Goal: Contribute content: Contribute content

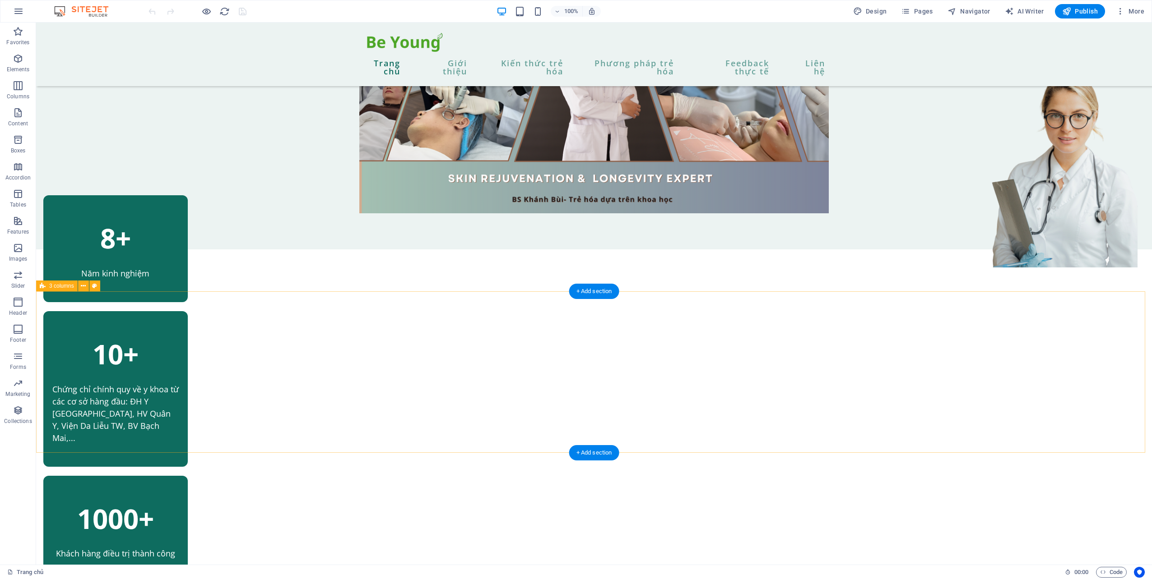
scroll to position [361, 0]
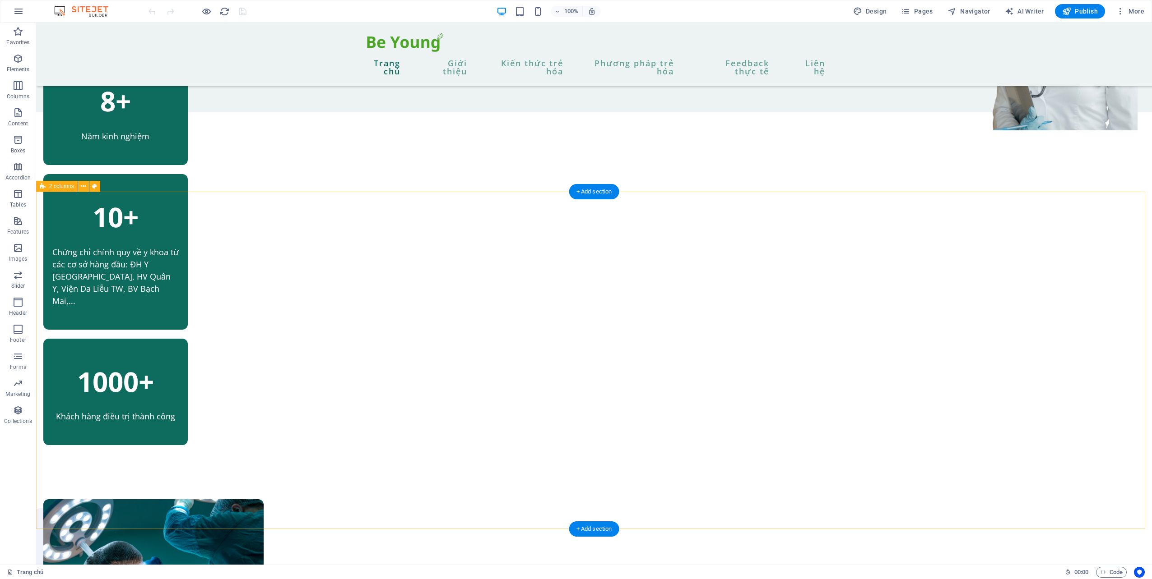
scroll to position [496, 0]
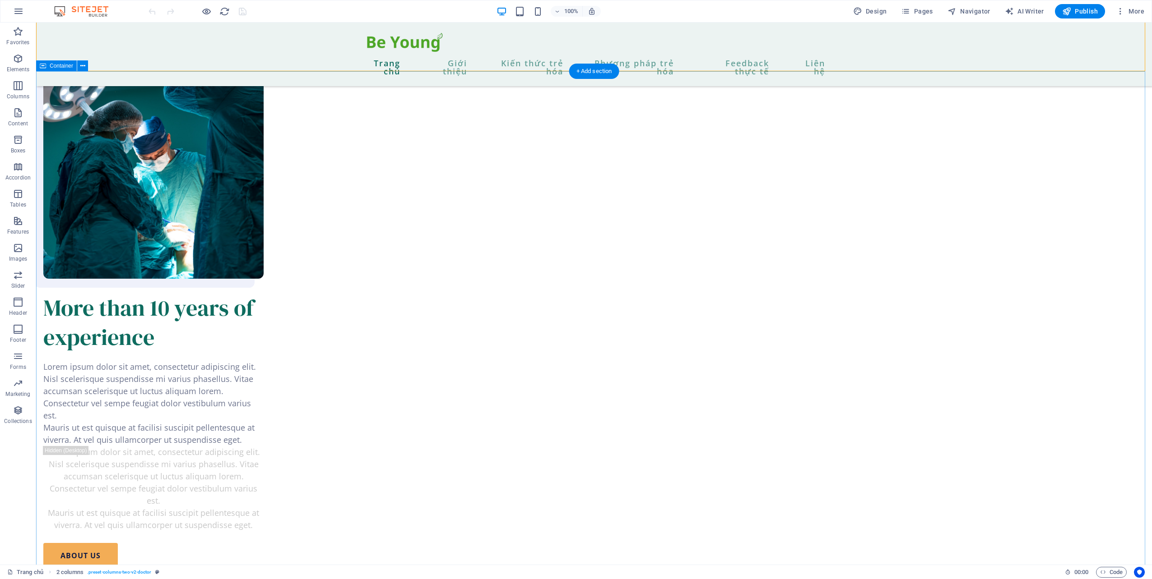
scroll to position [902, 0]
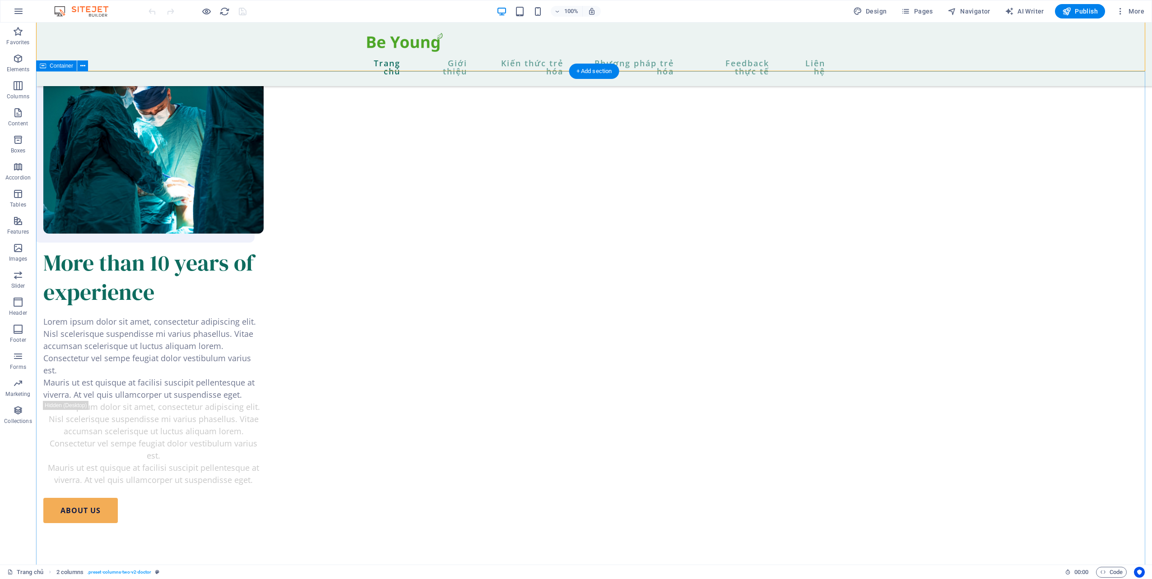
drag, startPoint x: 999, startPoint y: 352, endPoint x: 984, endPoint y: 352, distance: 14.9
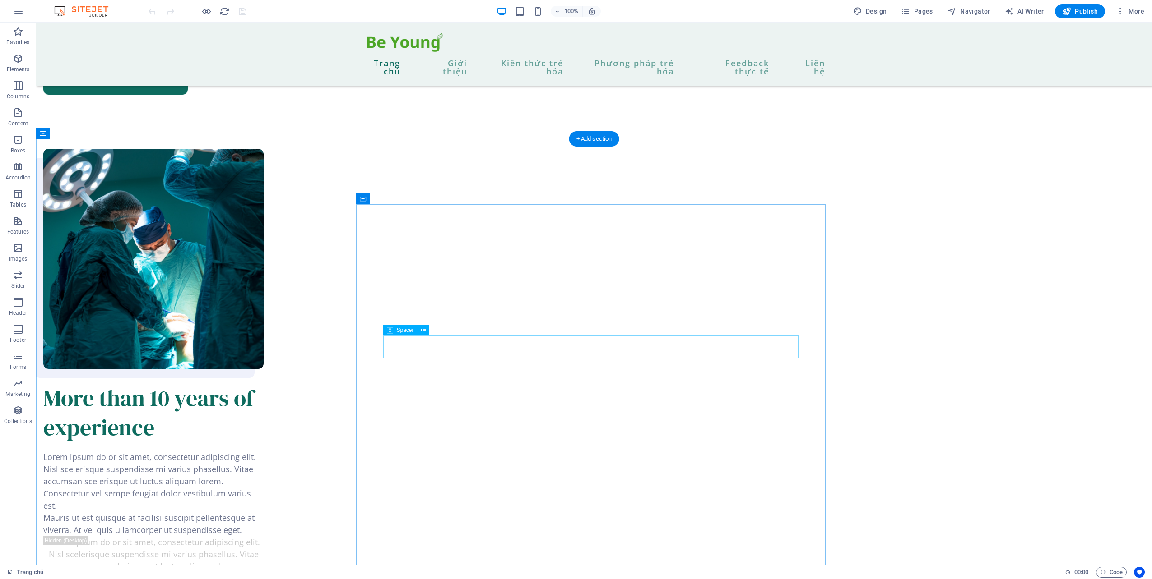
scroll to position [1083, 0]
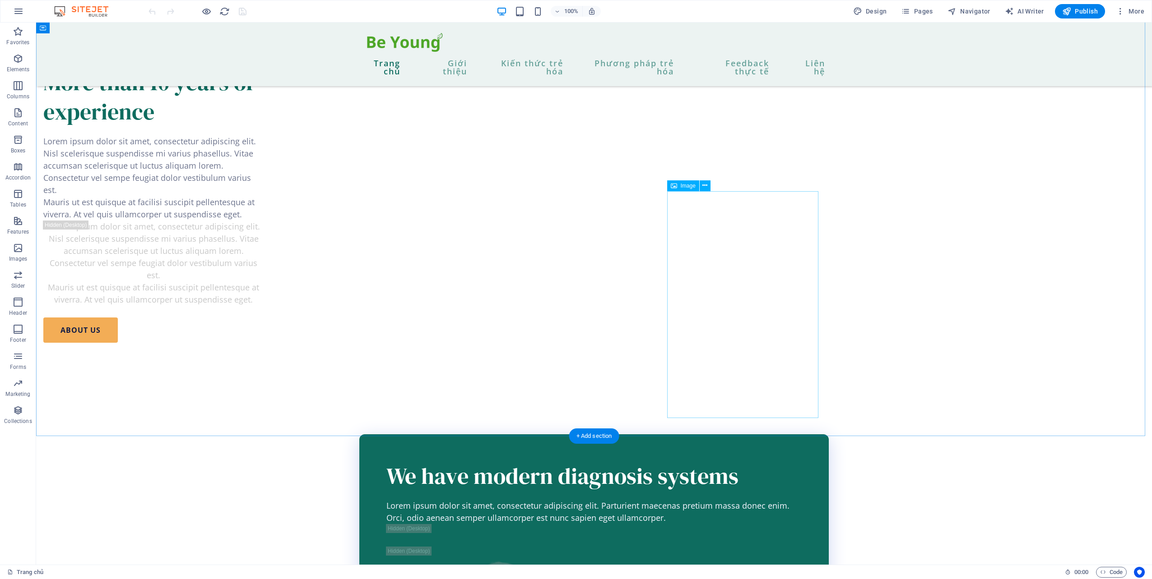
select select "px"
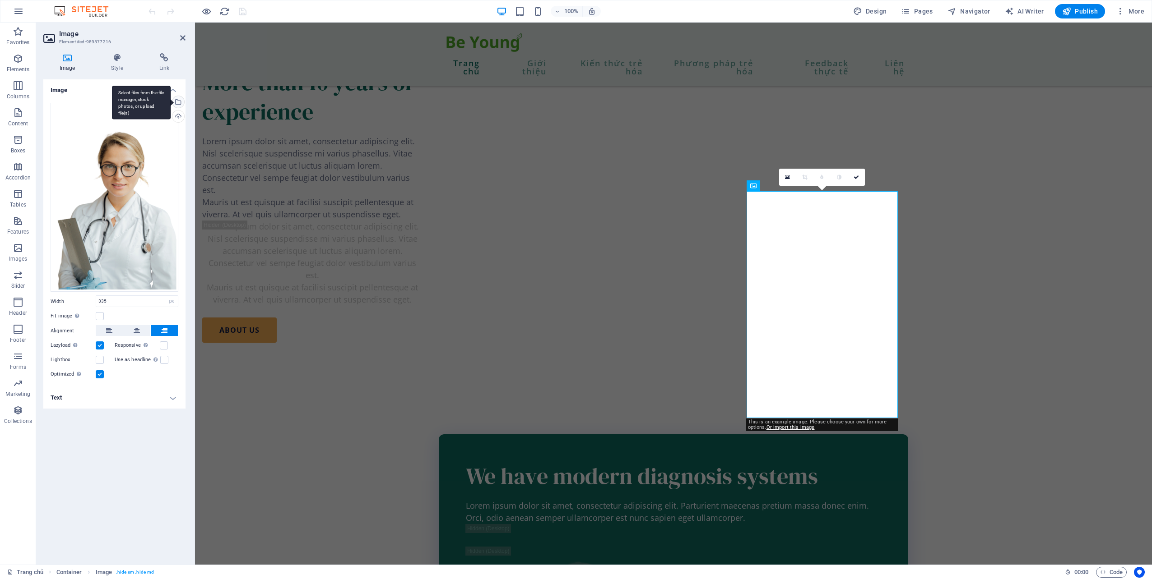
click at [179, 102] on div "Select files from the file manager, stock photos, or upload file(s)" at bounding box center [178, 103] width 14 height 14
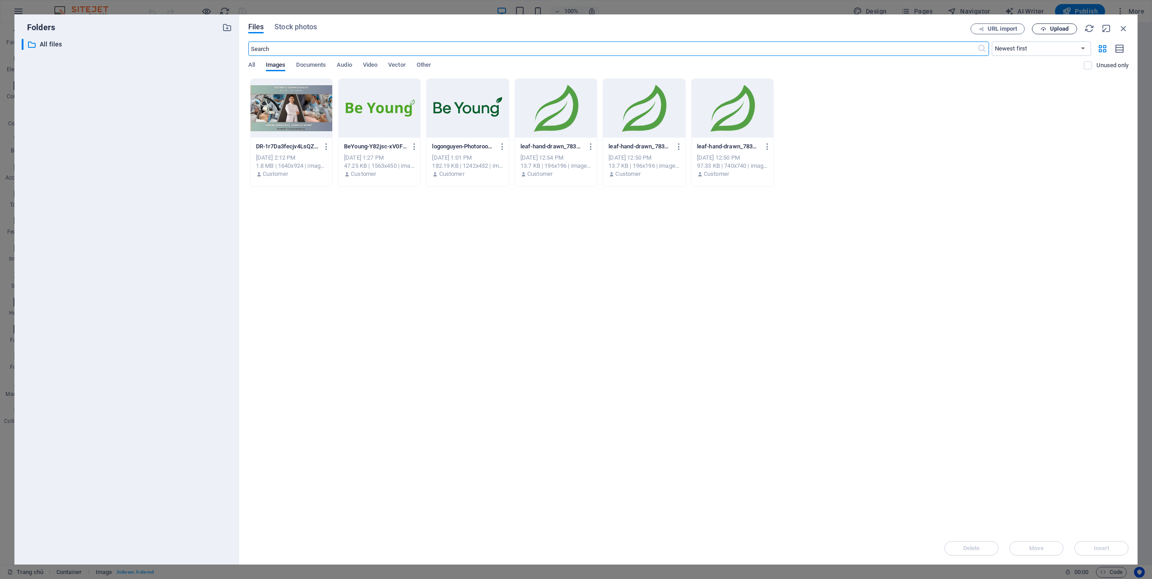
click at [1064, 34] on button "Upload" at bounding box center [1054, 28] width 45 height 11
click at [256, 67] on div "All Images Documents Audio Video Vector Other" at bounding box center [666, 69] width 836 height 17
click at [253, 64] on span "All" at bounding box center [251, 66] width 7 height 13
click at [269, 70] on button "Images" at bounding box center [276, 66] width 20 height 10
click at [317, 60] on div "​ Newest first Oldest first Name (A-Z) Name (Z-A) Size (0-9) Size (9-0) Resolut…" at bounding box center [688, 60] width 880 height 37
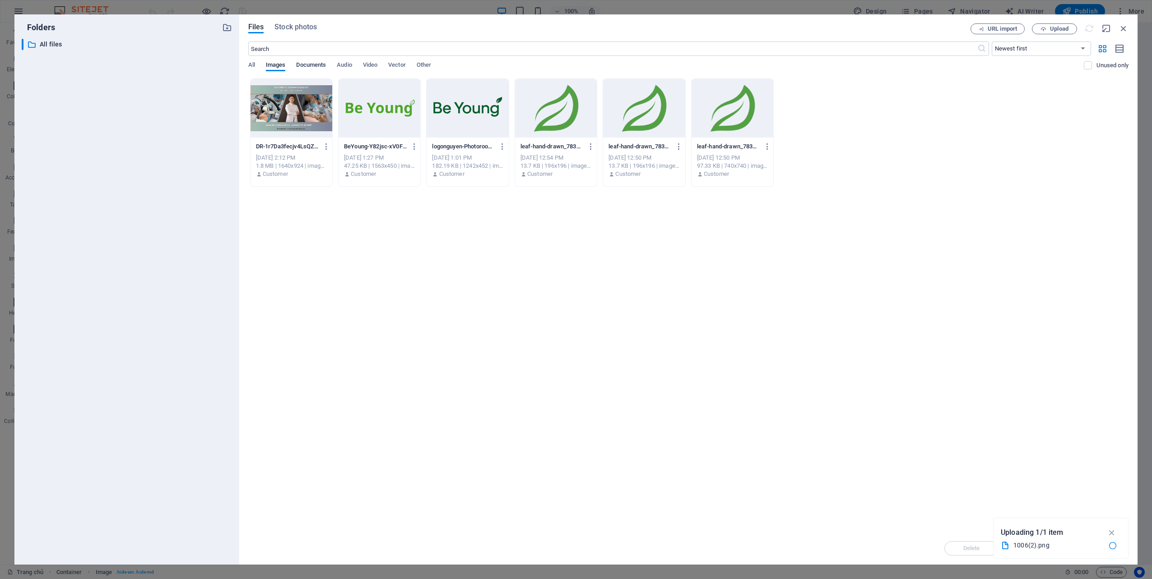
click at [316, 66] on span "Documents" at bounding box center [311, 66] width 30 height 13
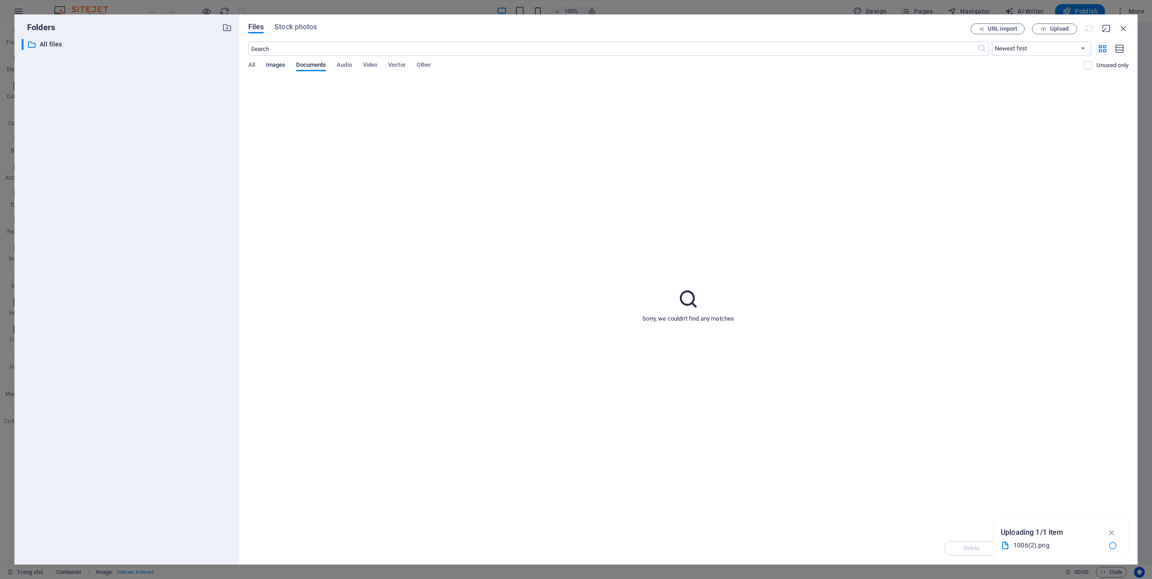
click at [275, 64] on span "Images" at bounding box center [276, 66] width 20 height 13
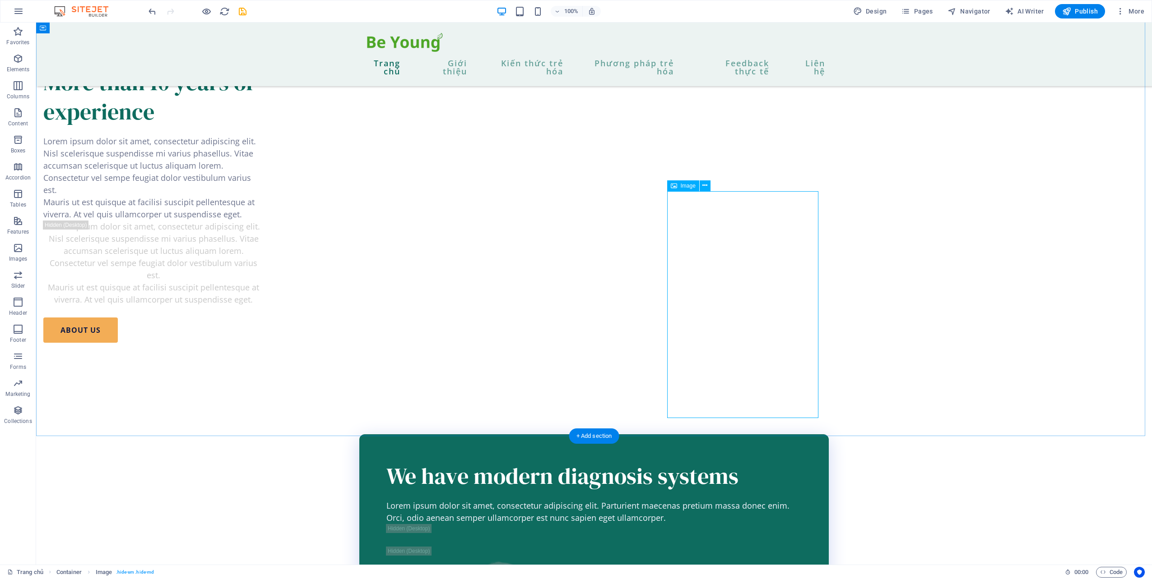
select select "px"
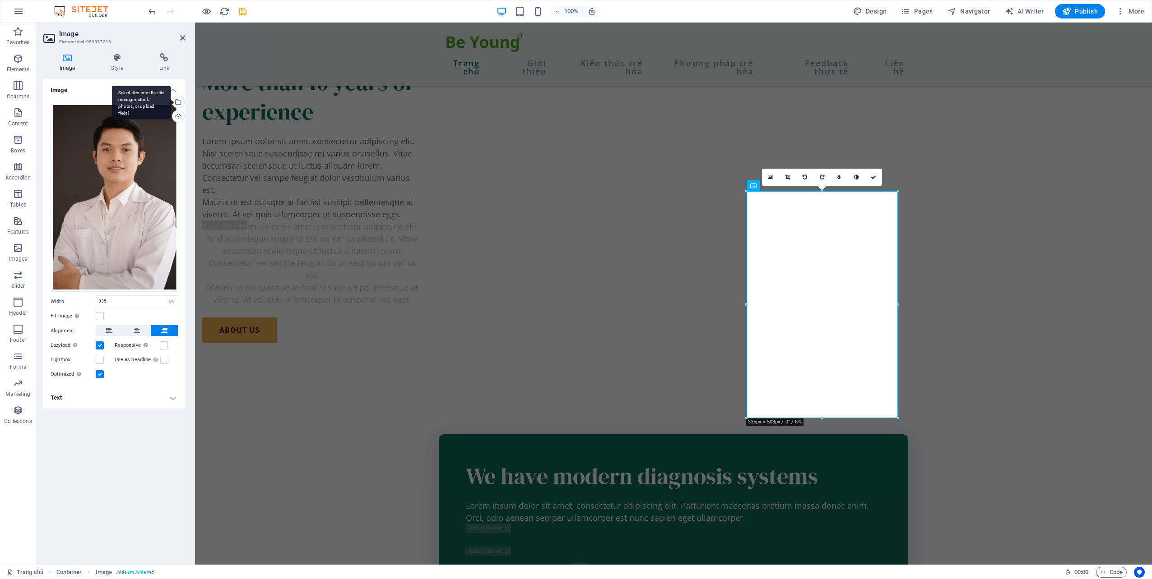
click at [177, 97] on div "Select files from the file manager, stock photos, or upload file(s)" at bounding box center [178, 103] width 14 height 14
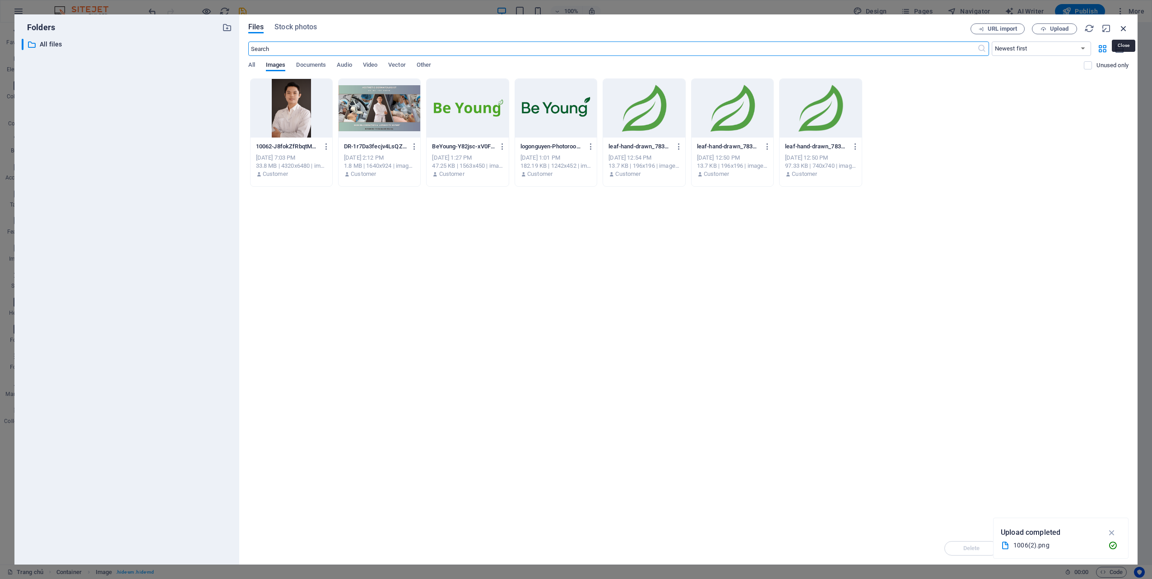
click at [1125, 23] on icon "button" at bounding box center [1123, 28] width 10 height 10
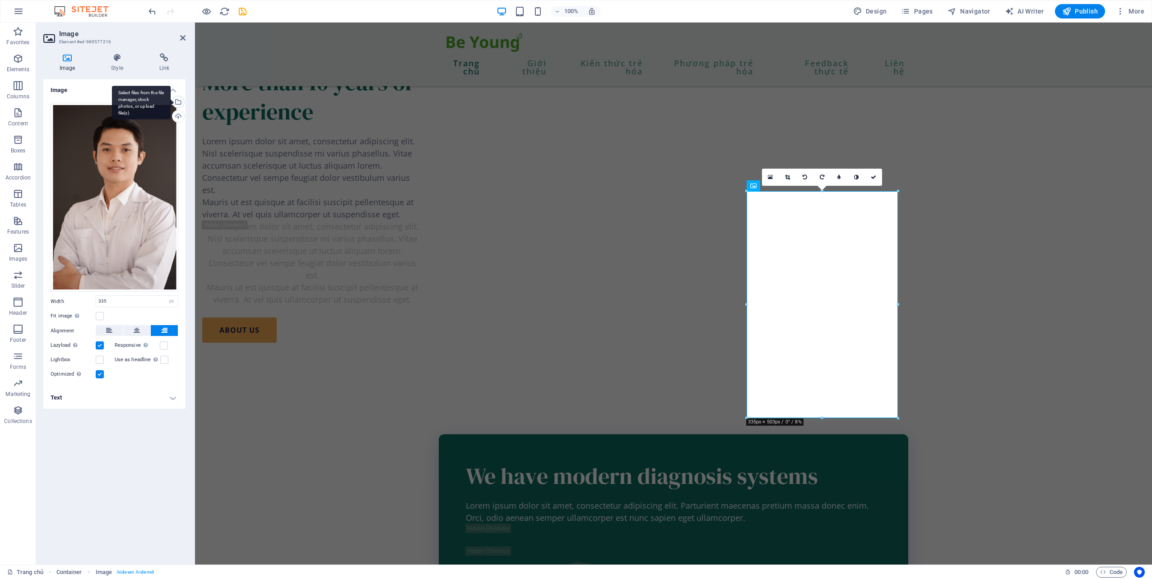
click at [179, 102] on div "Select files from the file manager, stock photos, or upload file(s)" at bounding box center [178, 103] width 14 height 14
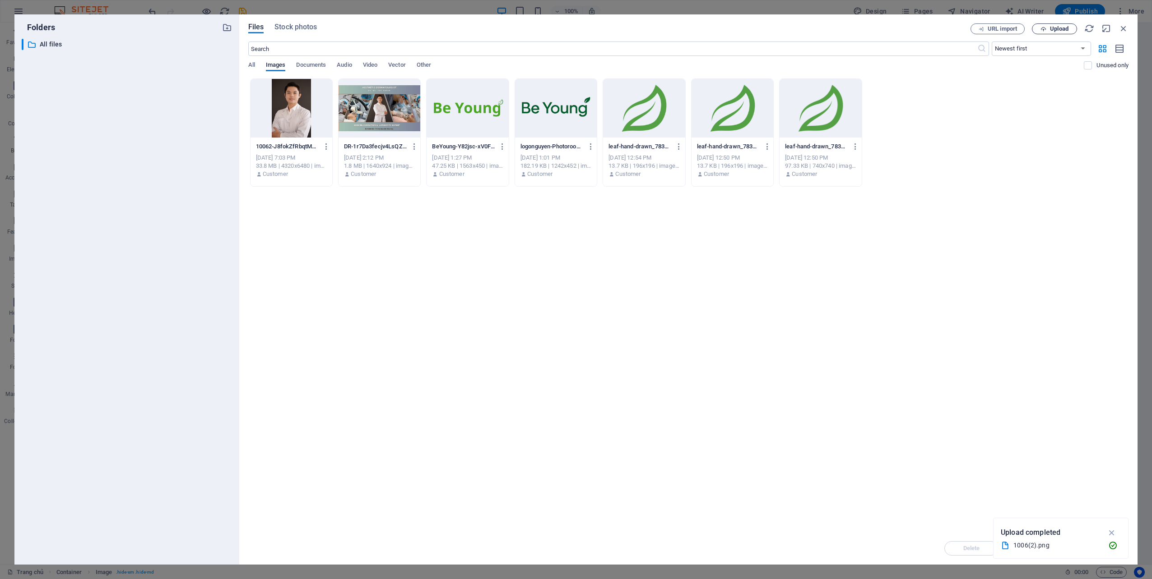
click at [1053, 26] on span "Upload" at bounding box center [1059, 28] width 19 height 5
click at [648, 303] on div "Drop files here to upload them instantly 10062-J8fokZfRbqtMD95xzBIdjg.png 10062…" at bounding box center [688, 306] width 880 height 454
click at [706, 266] on div "Drop files here to upload them instantly 10062-J8fokZfRbqtMD95xzBIdjg.png 10062…" at bounding box center [688, 306] width 880 height 454
drag, startPoint x: 706, startPoint y: 266, endPoint x: 233, endPoint y: 107, distance: 498.9
click at [694, 267] on div "Drop files here to upload them instantly 10062-J8fokZfRbqtMD95xzBIdjg.png 10062…" at bounding box center [688, 306] width 880 height 454
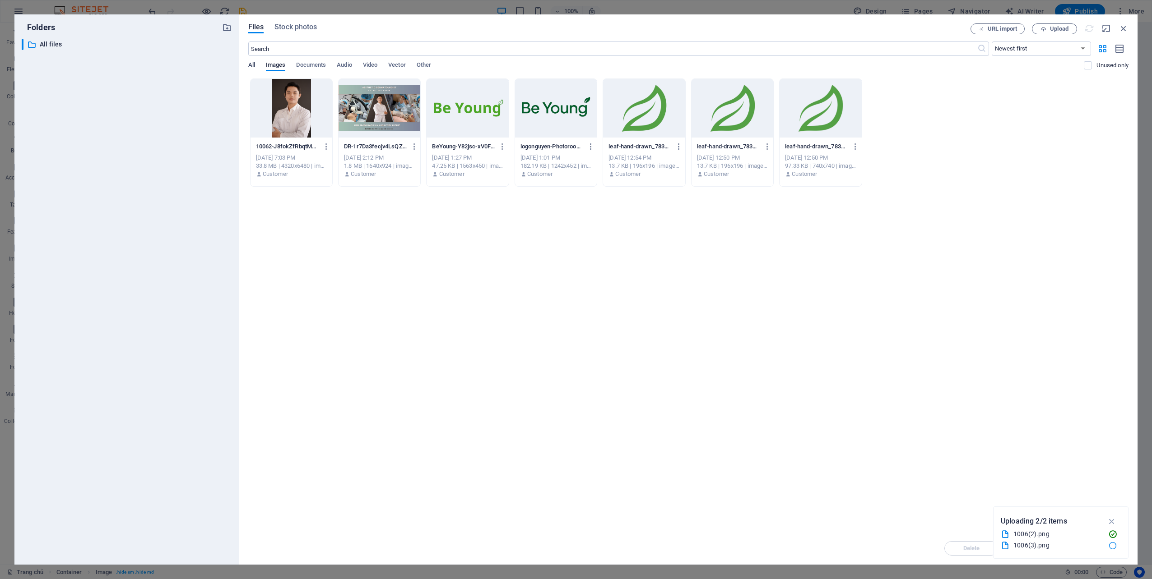
click at [250, 66] on span "All" at bounding box center [251, 66] width 7 height 13
click at [295, 65] on div "All Images Documents Audio Video Vector Other" at bounding box center [666, 69] width 836 height 17
click at [281, 61] on span "Images" at bounding box center [276, 66] width 20 height 13
click at [315, 62] on span "Documents" at bounding box center [311, 66] width 30 height 13
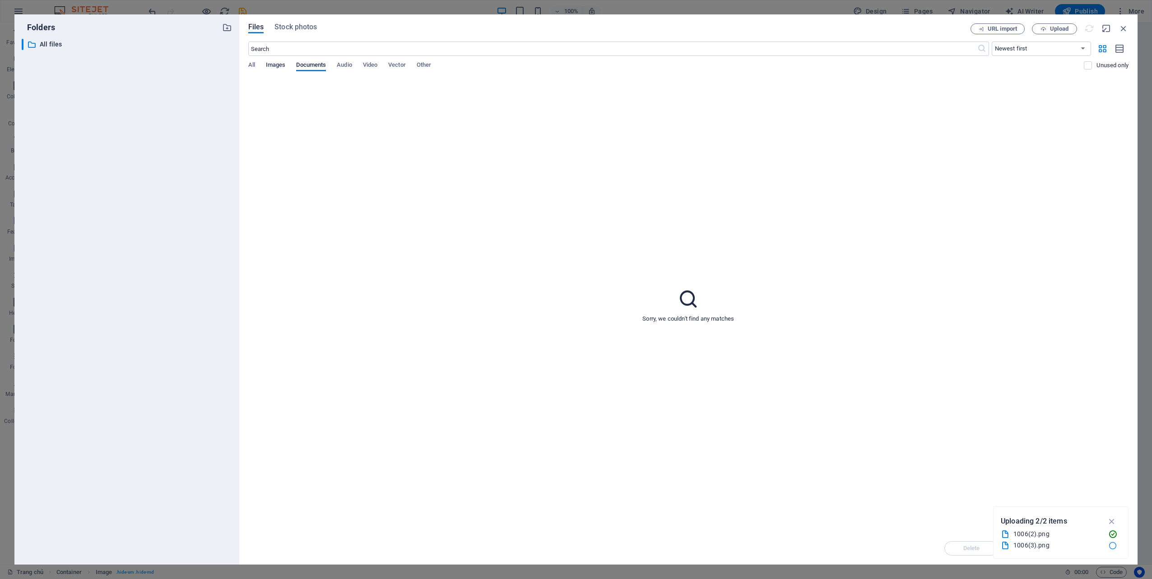
click at [285, 62] on span "Images" at bounding box center [276, 66] width 20 height 13
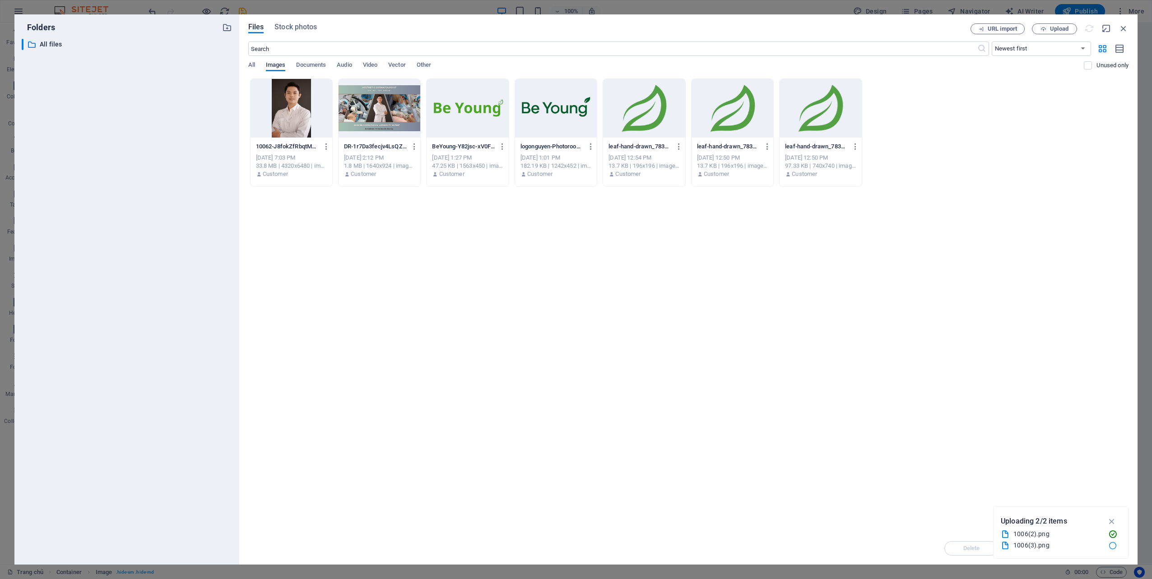
click at [268, 63] on span "Images" at bounding box center [276, 66] width 20 height 13
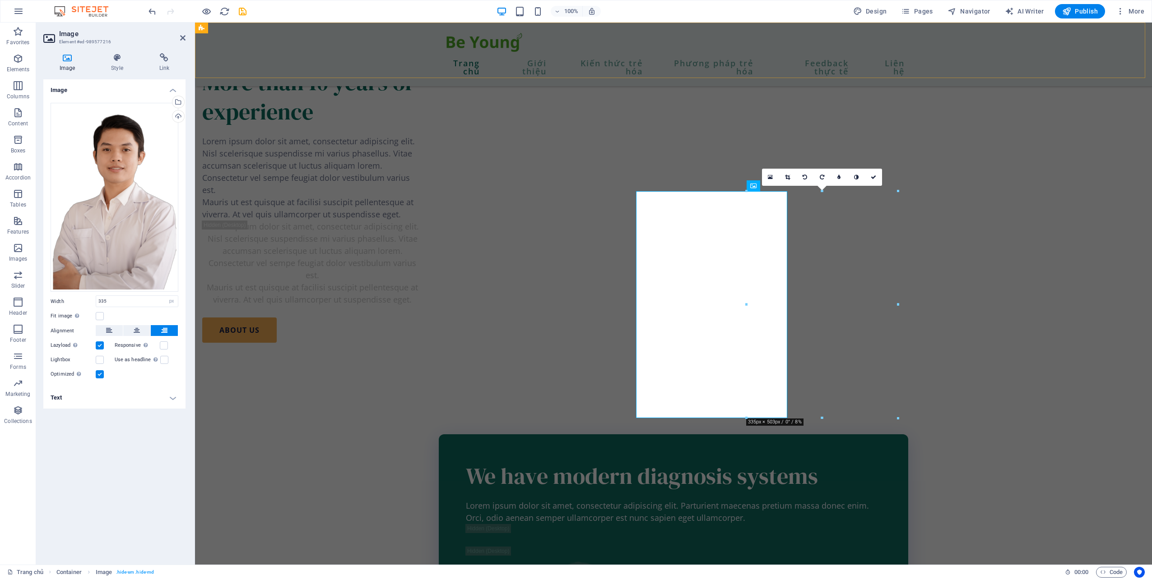
drag, startPoint x: 251, startPoint y: 60, endPoint x: 409, endPoint y: 60, distance: 158.4
click at [409, 60] on div "Trang chủ Giới thiệu Kiến thức trẻ hóa Phương pháp trẻ hóa Feedback thực tế Liê…" at bounding box center [673, 55] width 957 height 64
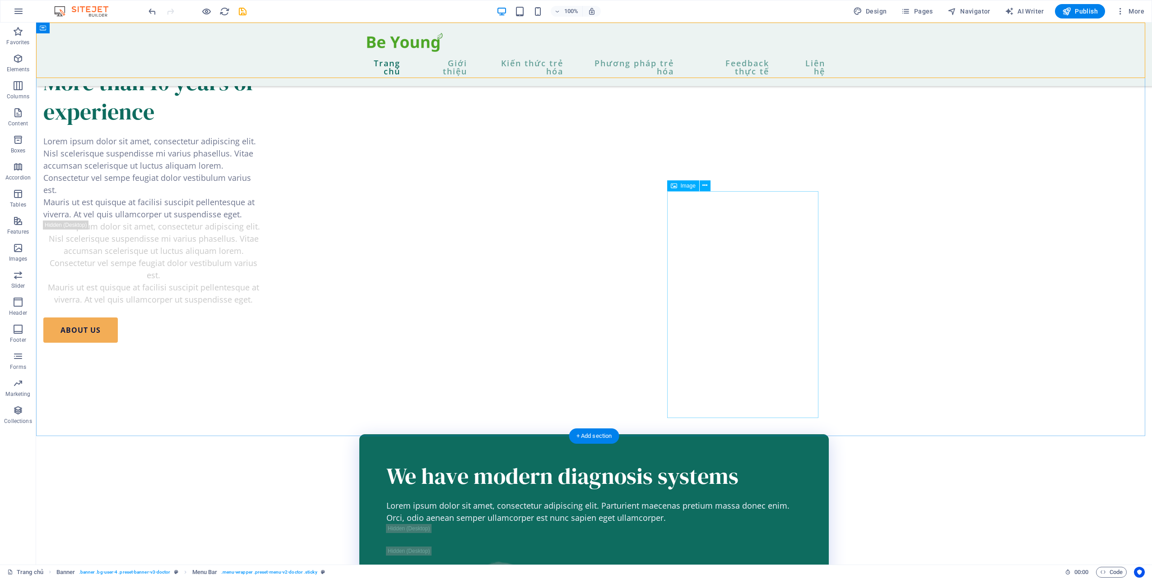
select select "px"
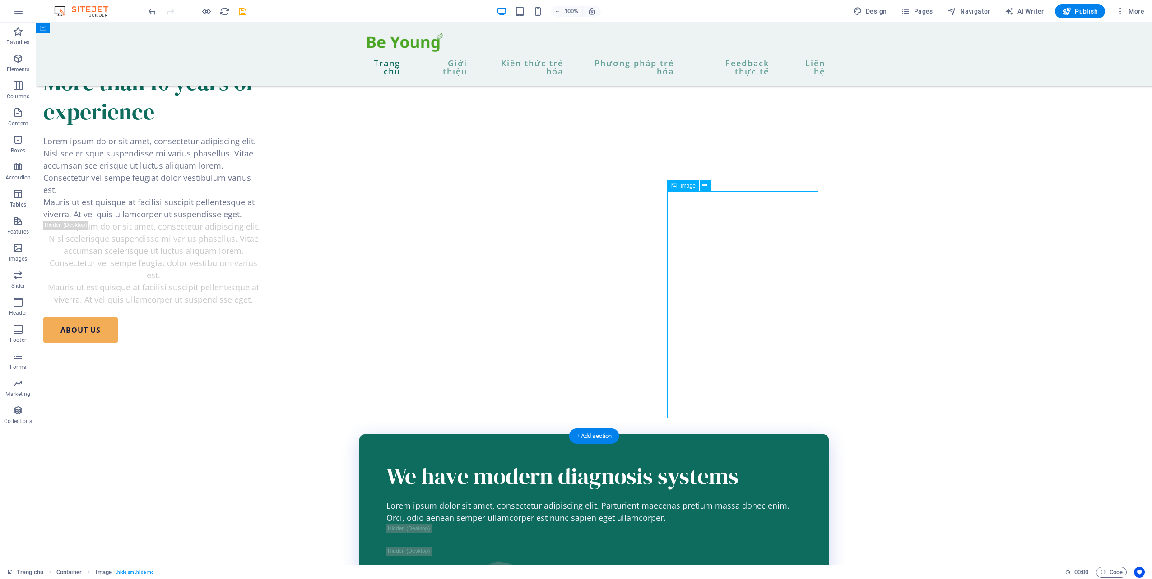
select select "px"
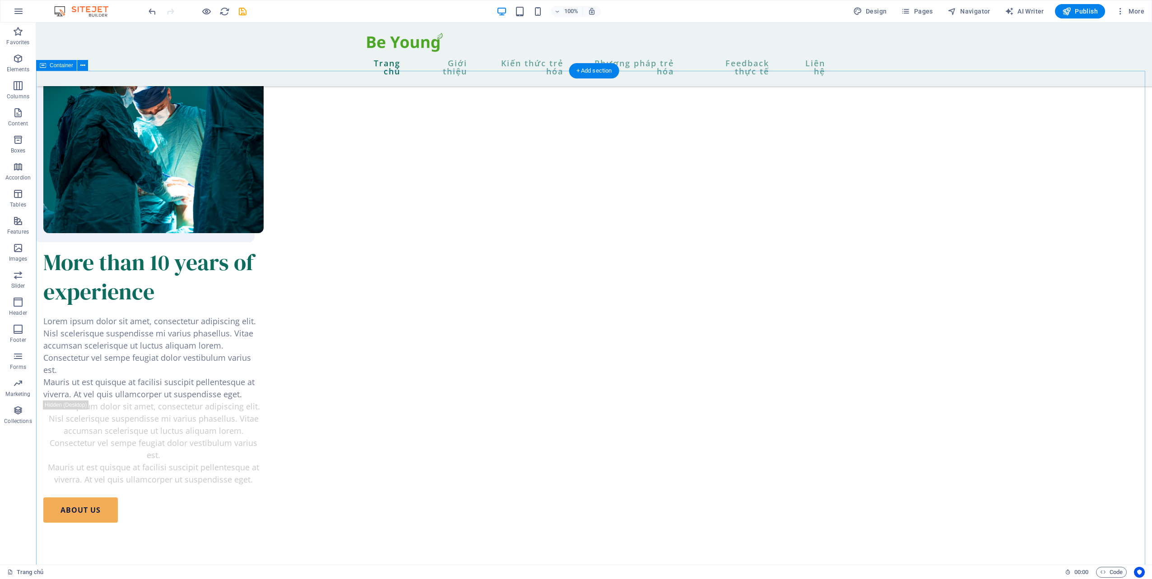
scroll to position [1038, 0]
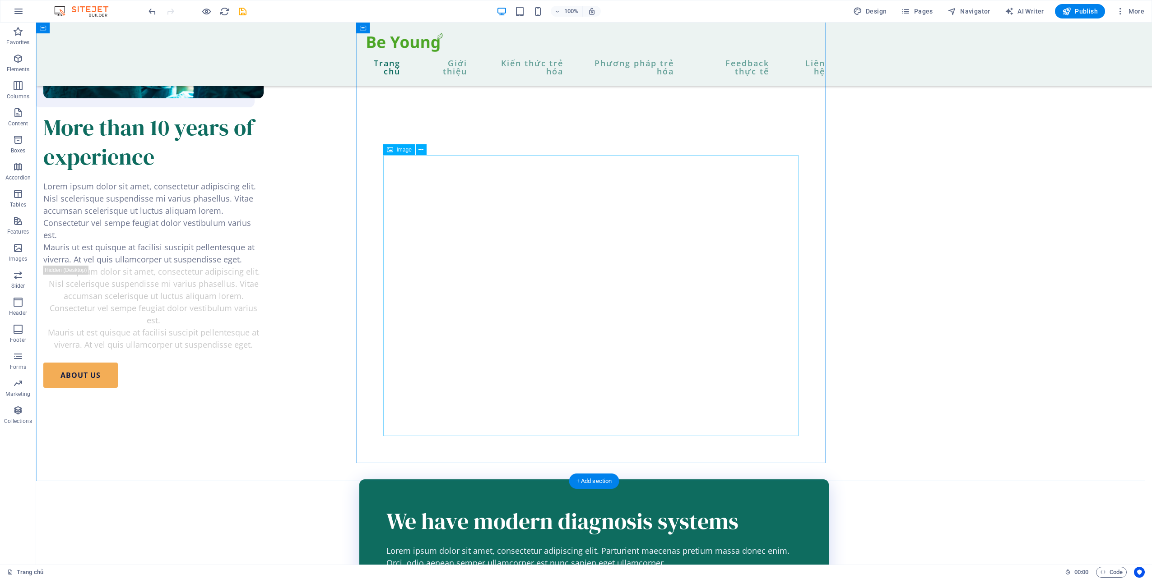
select select "px"
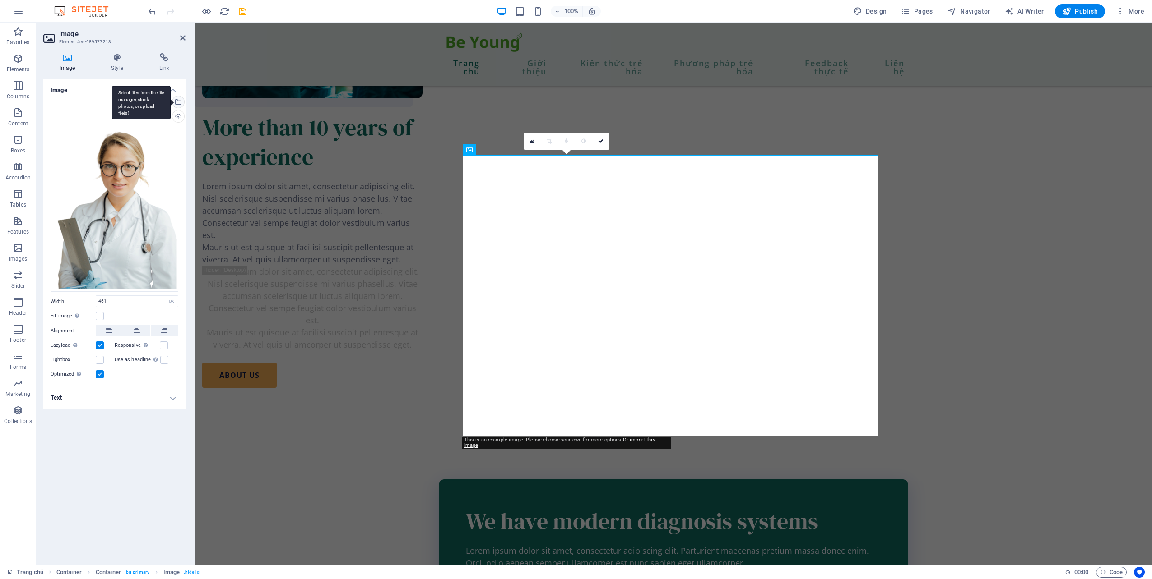
click at [181, 100] on div "Select files from the file manager, stock photos, or upload file(s)" at bounding box center [178, 103] width 14 height 14
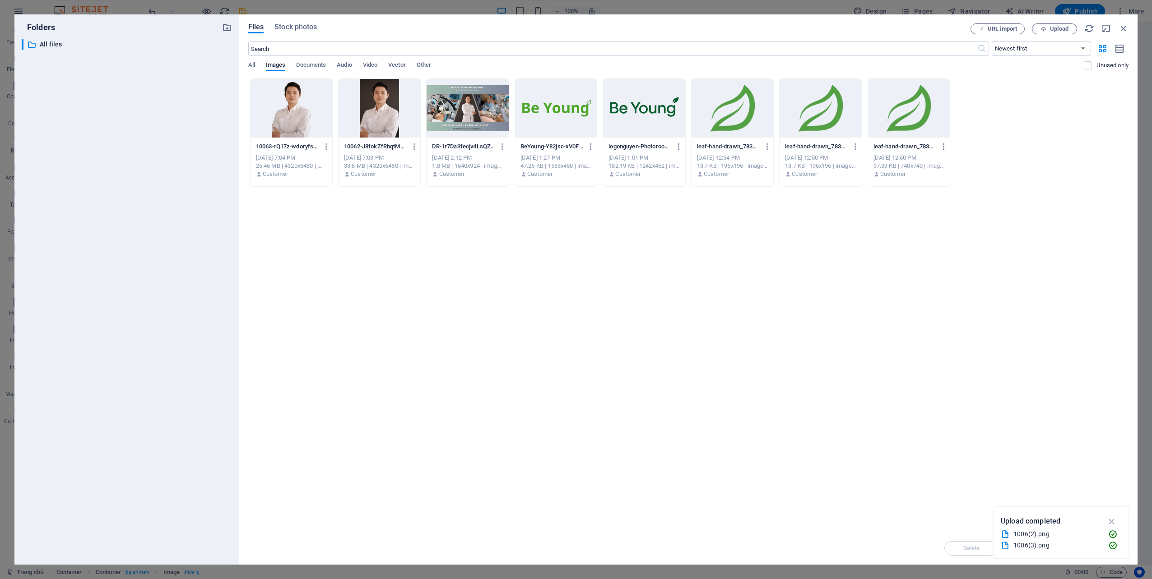
click at [283, 111] on div at bounding box center [291, 108] width 82 height 59
click at [1113, 517] on icon "button" at bounding box center [1111, 522] width 10 height 10
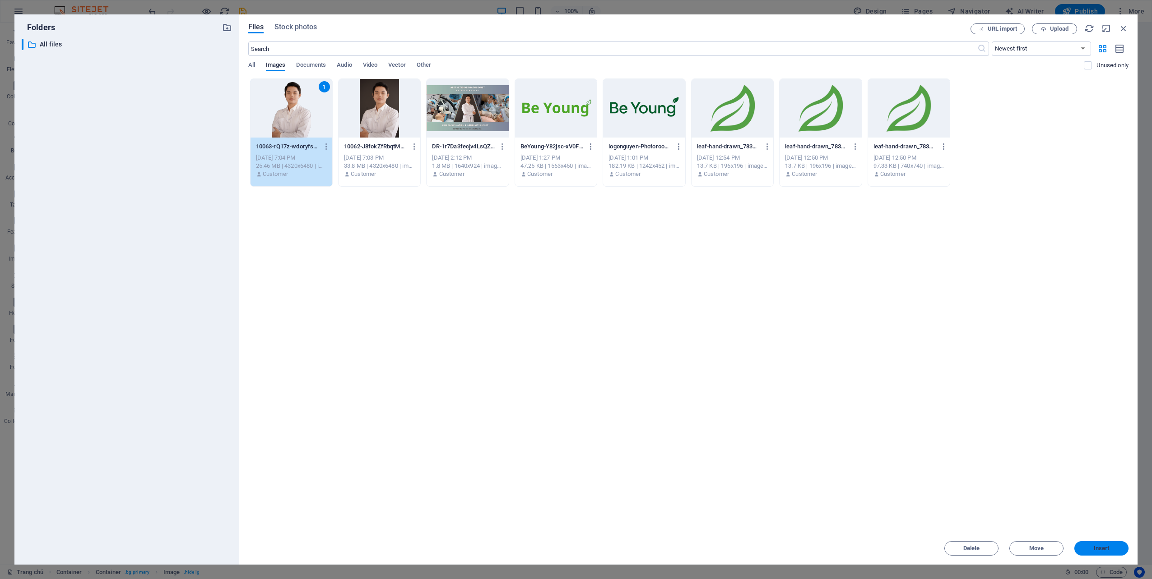
click at [1104, 553] on button "Insert" at bounding box center [1101, 548] width 54 height 14
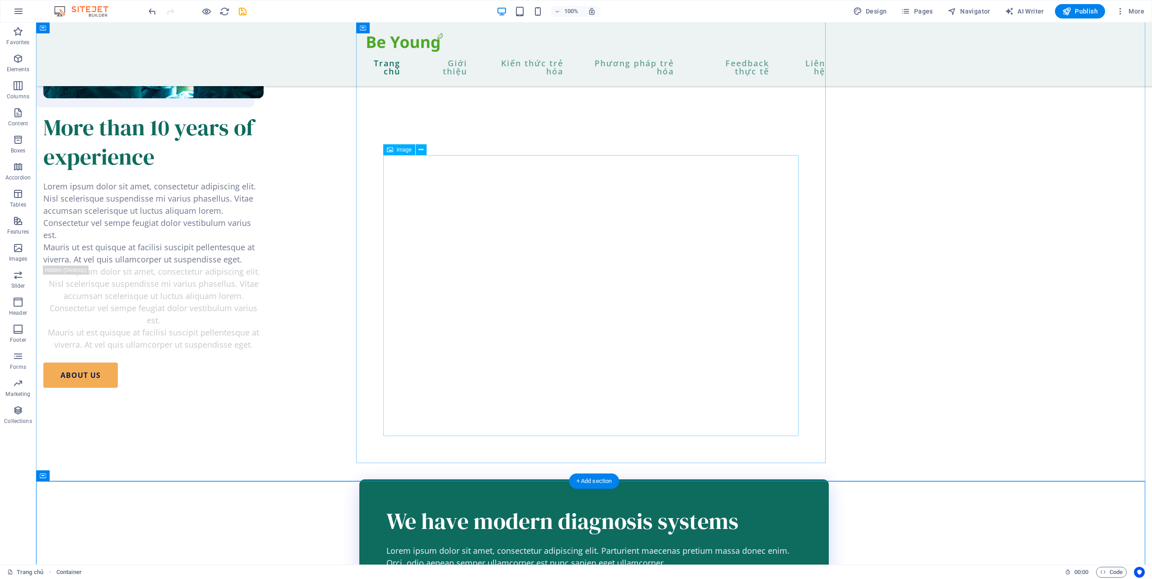
select select "px"
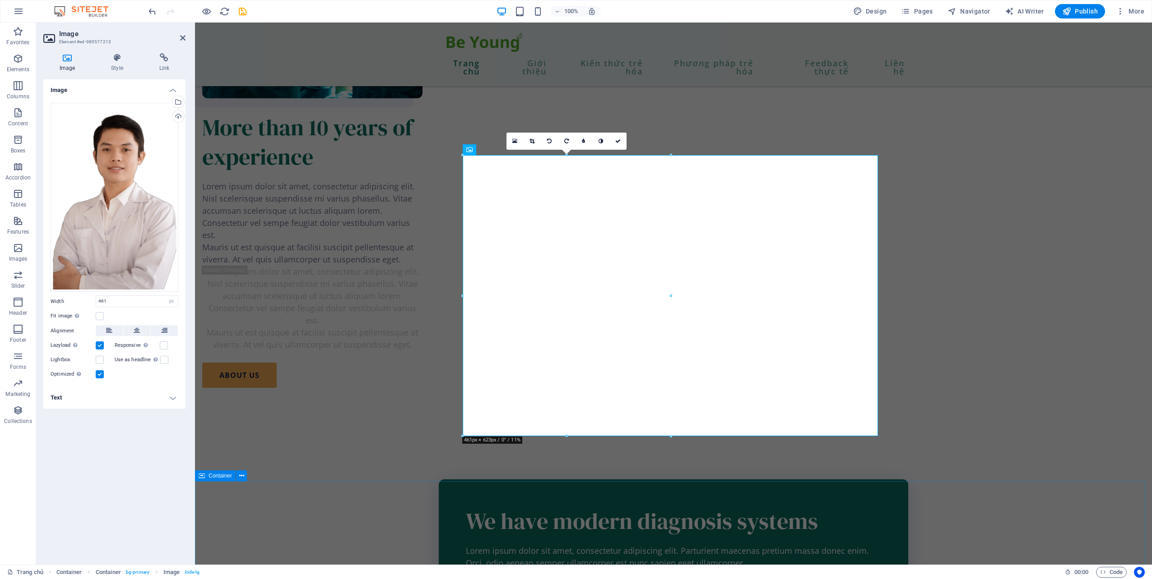
drag, startPoint x: 1088, startPoint y: 516, endPoint x: 1084, endPoint y: 520, distance: 5.4
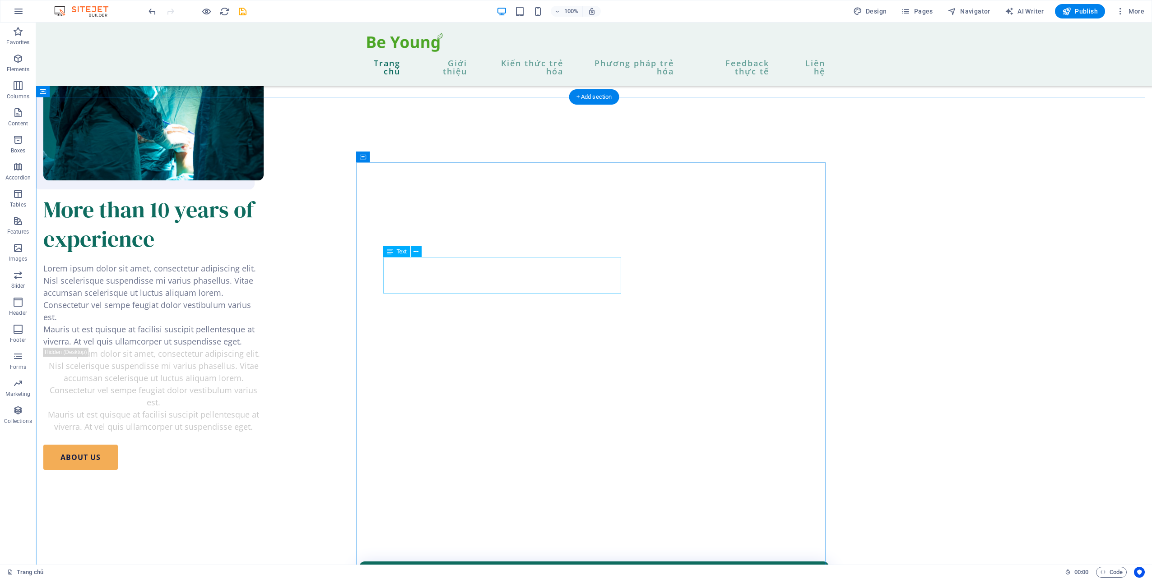
scroll to position [877, 0]
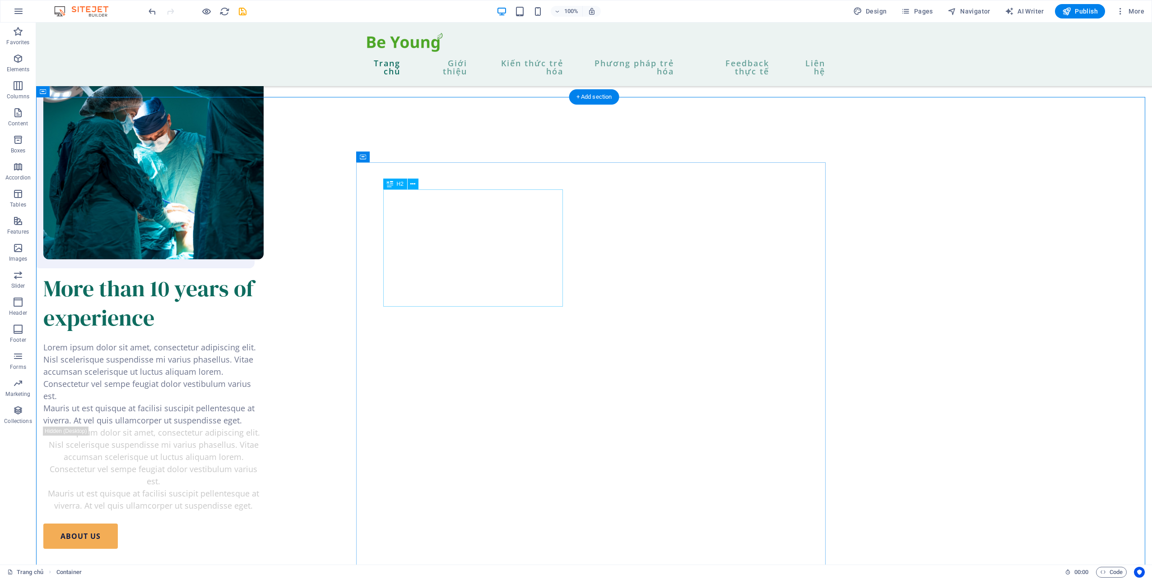
drag, startPoint x: 562, startPoint y: 305, endPoint x: 583, endPoint y: 278, distance: 34.4
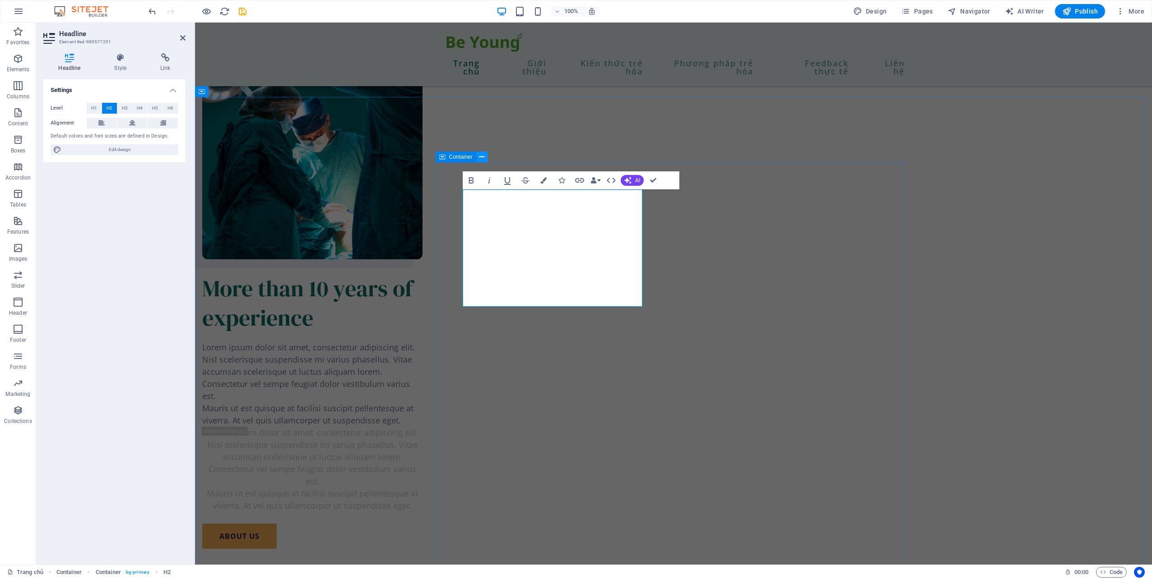
click at [485, 154] on button at bounding box center [482, 157] width 11 height 11
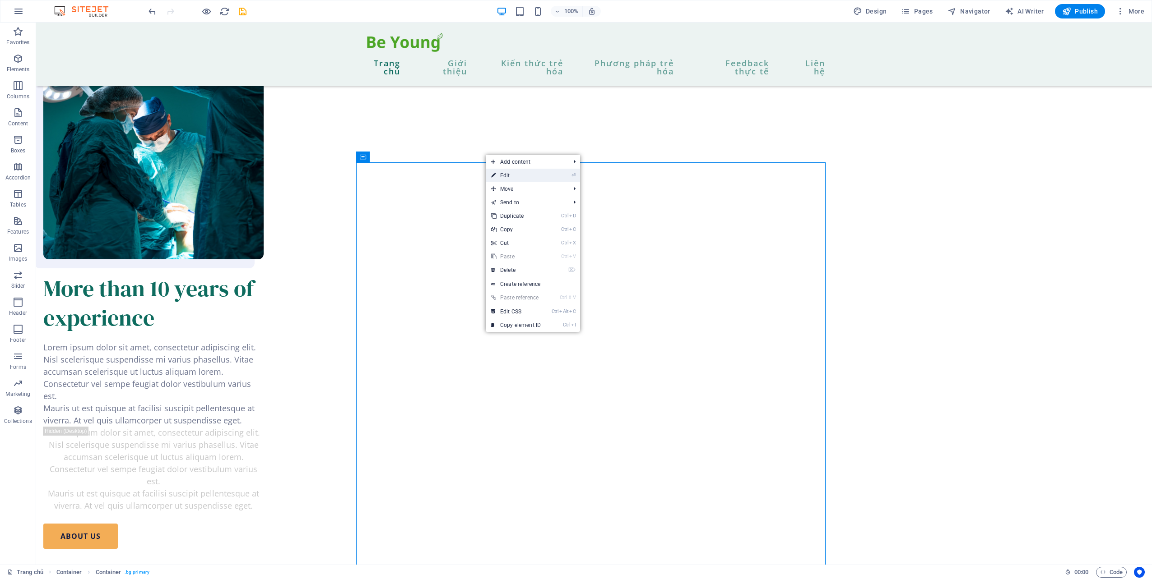
click at [542, 174] on link "⏎ Edit" at bounding box center [516, 176] width 60 height 14
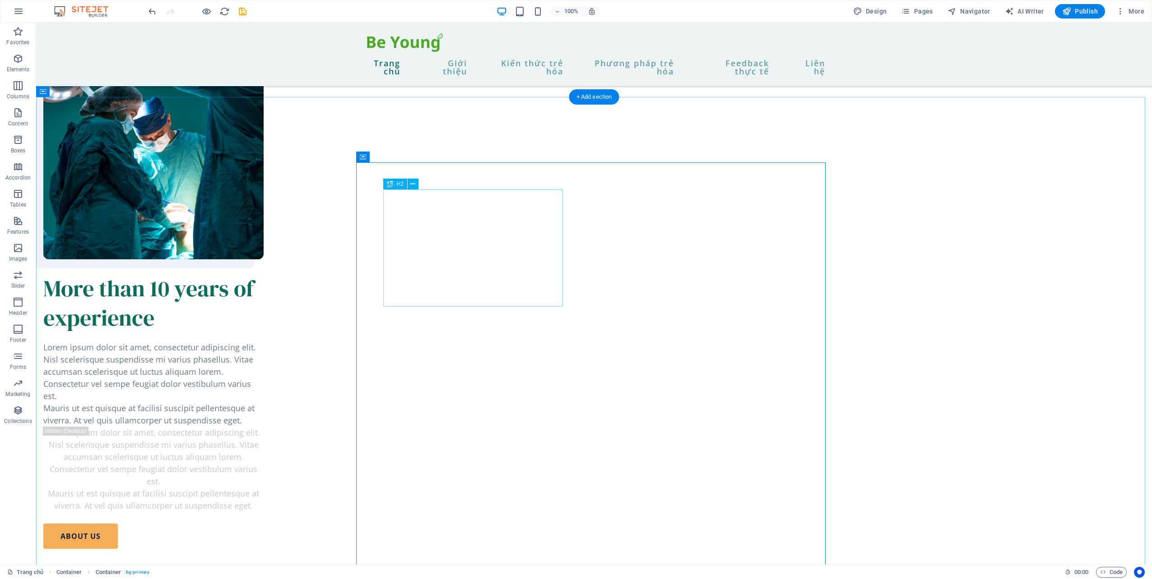
click at [413, 187] on icon at bounding box center [412, 184] width 5 height 9
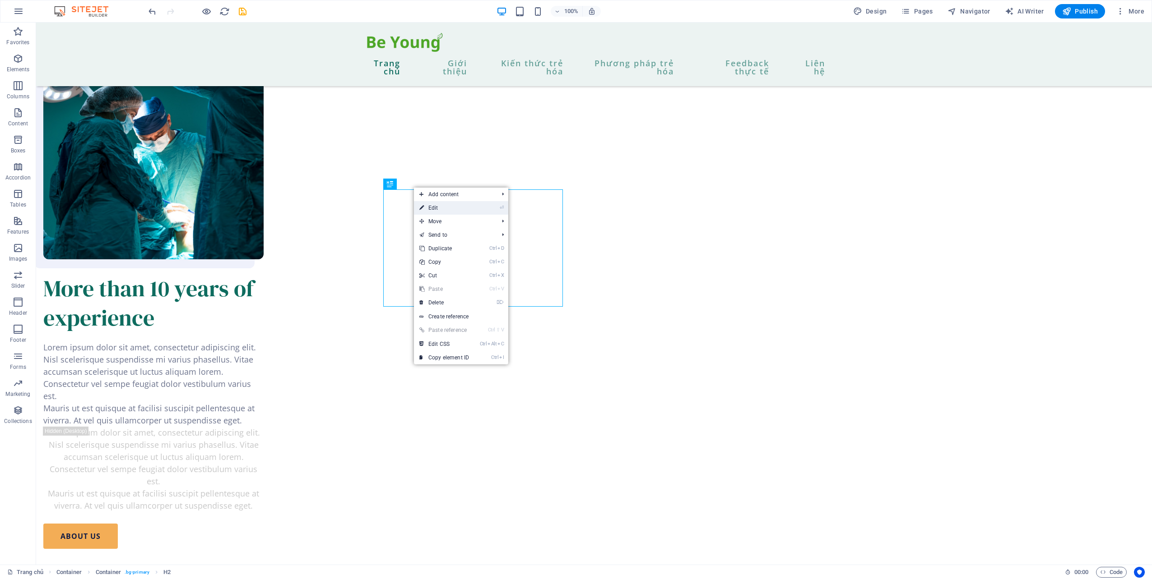
click at [455, 207] on link "⏎ Edit" at bounding box center [444, 208] width 60 height 14
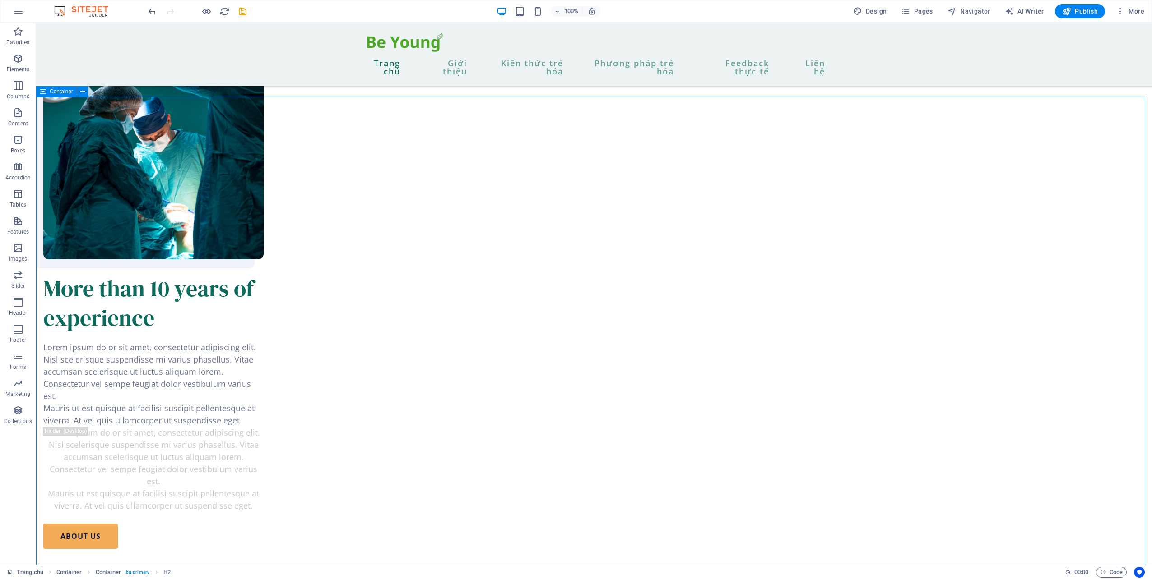
drag, startPoint x: 790, startPoint y: 175, endPoint x: 949, endPoint y: 176, distance: 159.7
click at [389, 180] on icon at bounding box center [390, 184] width 6 height 11
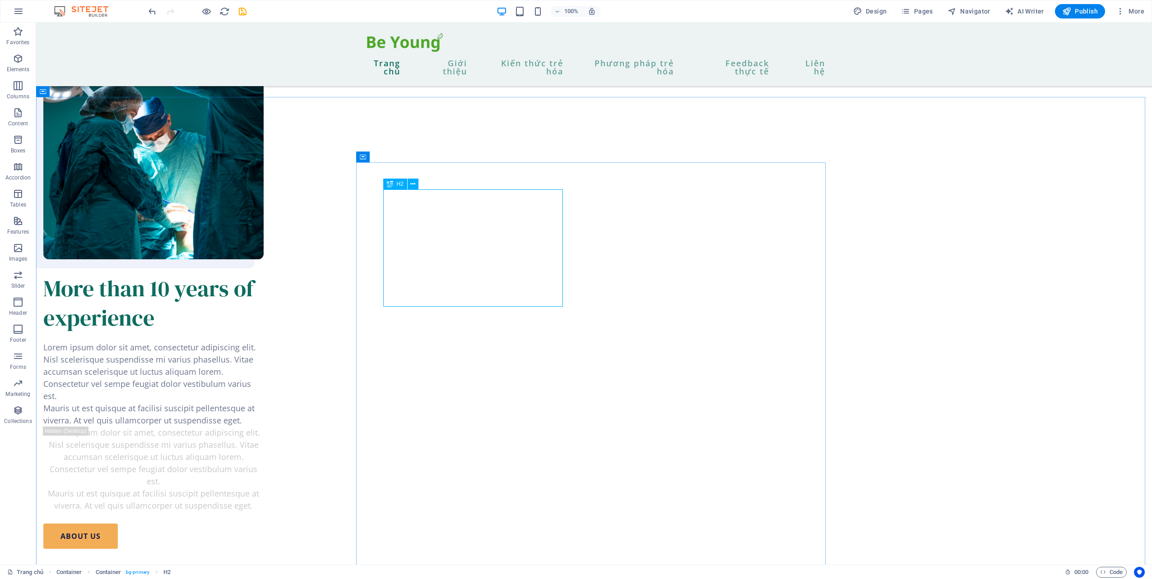
click at [393, 183] on div "H2" at bounding box center [395, 184] width 24 height 11
click at [416, 182] on button at bounding box center [412, 184] width 11 height 11
drag, startPoint x: 971, startPoint y: 271, endPoint x: 926, endPoint y: 280, distance: 46.0
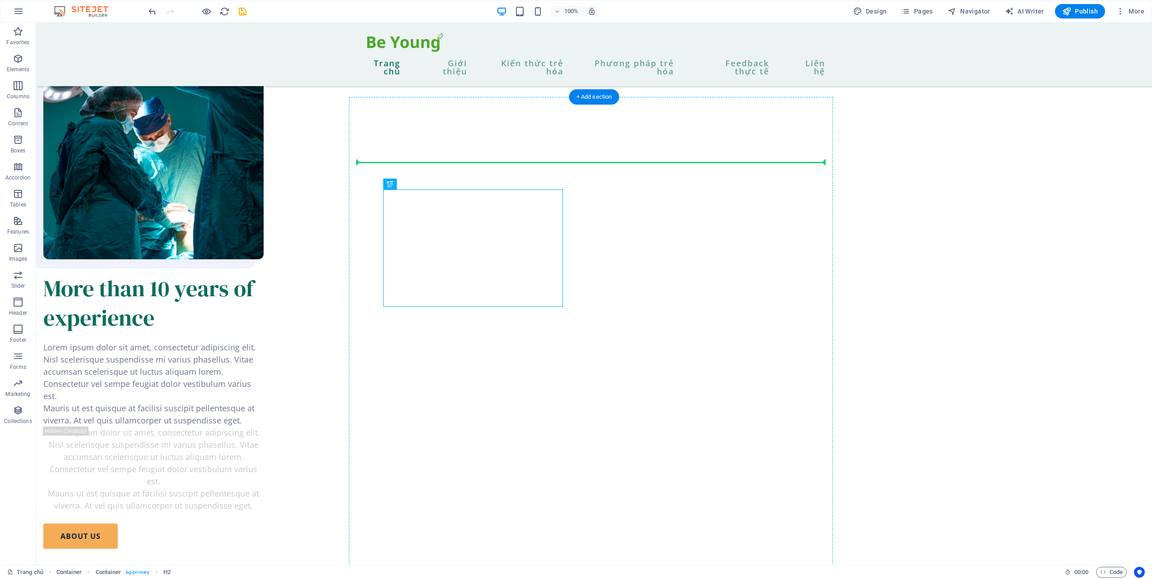
drag, startPoint x: 561, startPoint y: 305, endPoint x: 565, endPoint y: 291, distance: 14.6
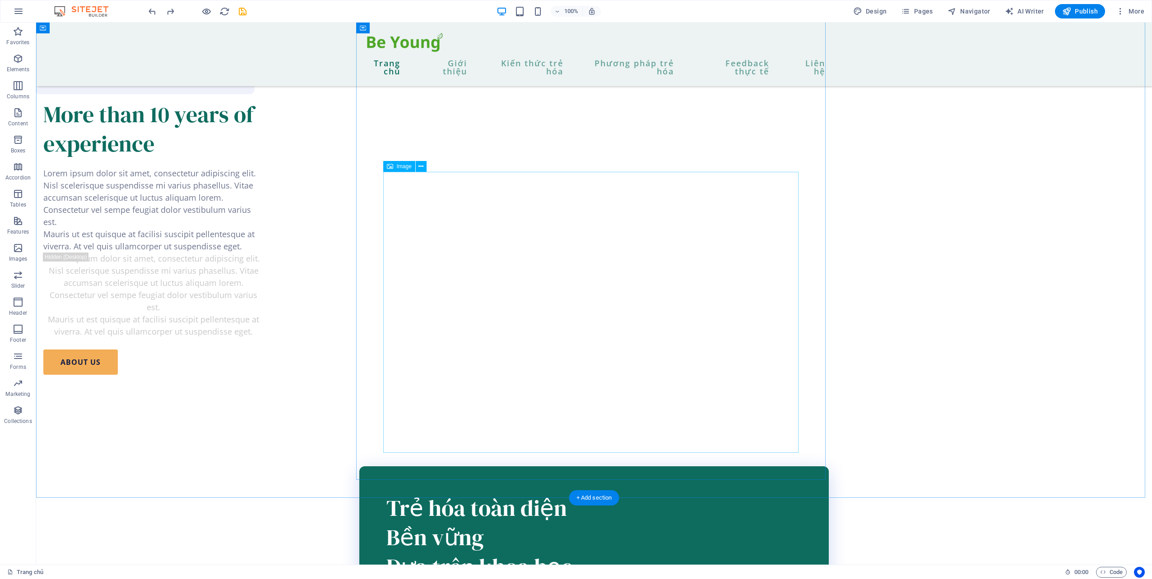
scroll to position [1038, 0]
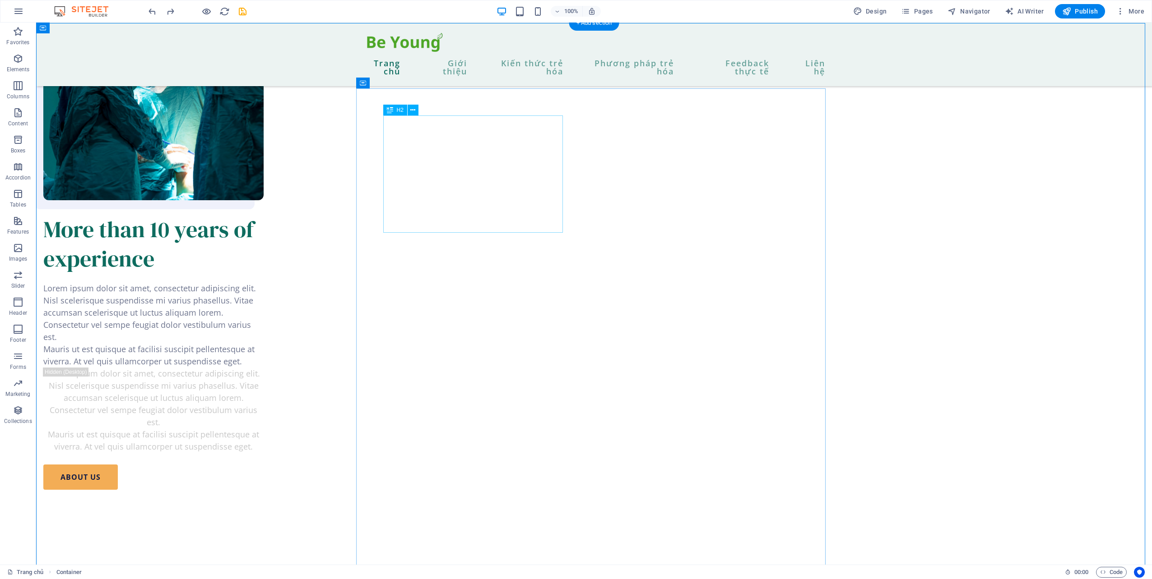
scroll to position [902, 0]
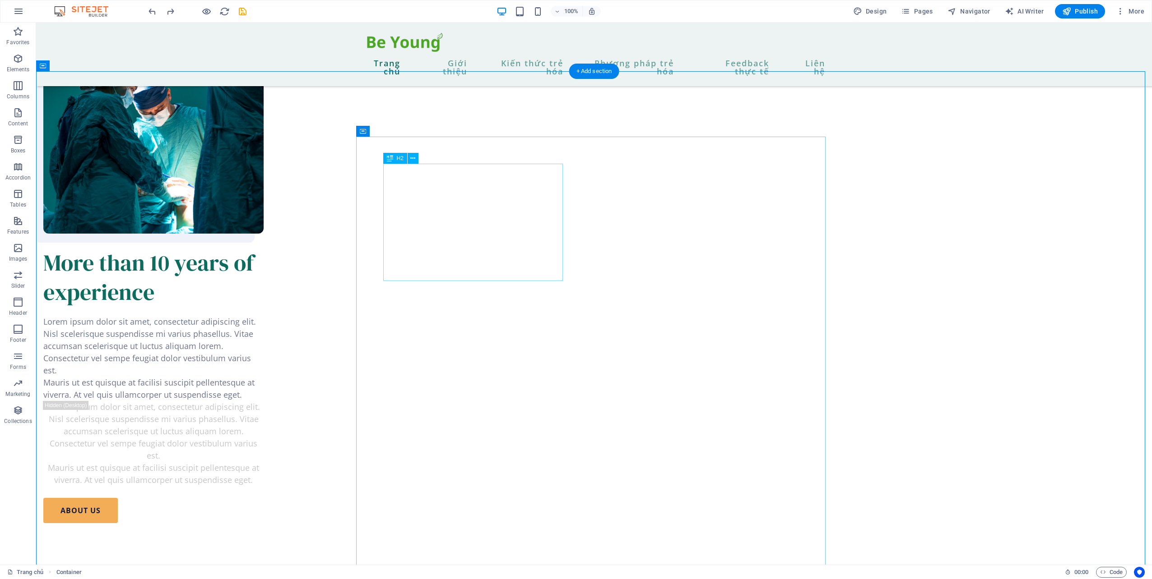
click at [412, 162] on icon at bounding box center [412, 158] width 5 height 9
drag, startPoint x: 961, startPoint y: 238, endPoint x: 944, endPoint y: 245, distance: 18.0
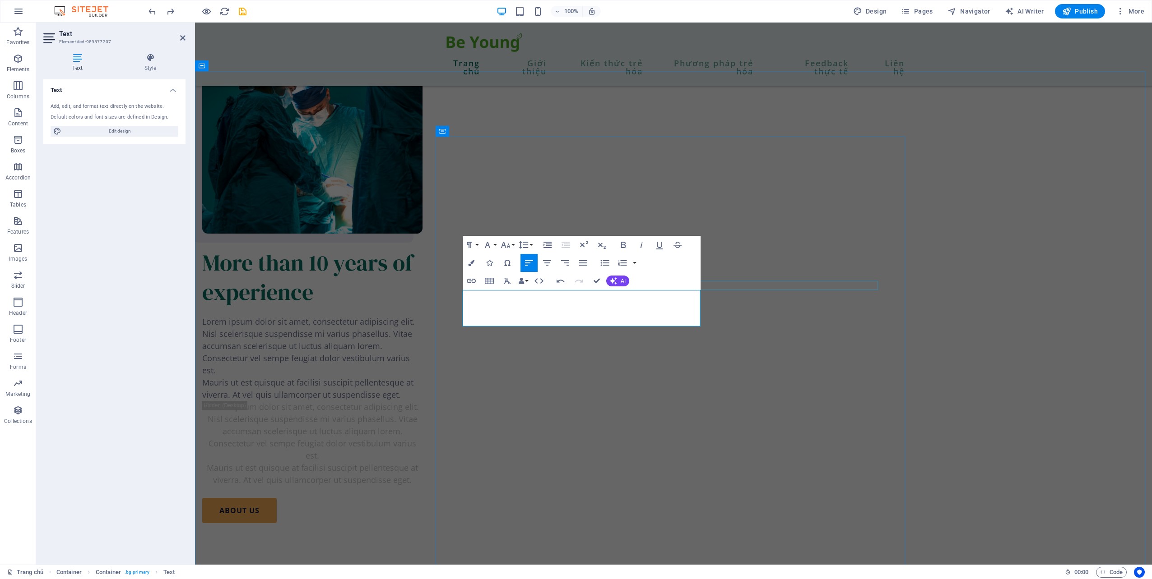
drag, startPoint x: 699, startPoint y: 320, endPoint x: 659, endPoint y: 313, distance: 40.4
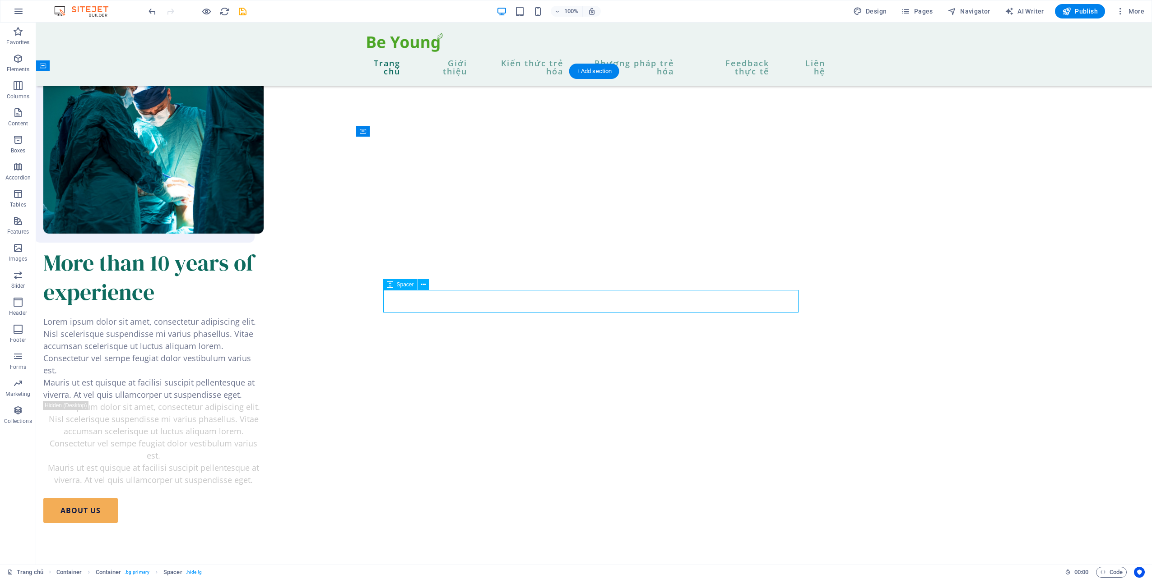
select select "px"
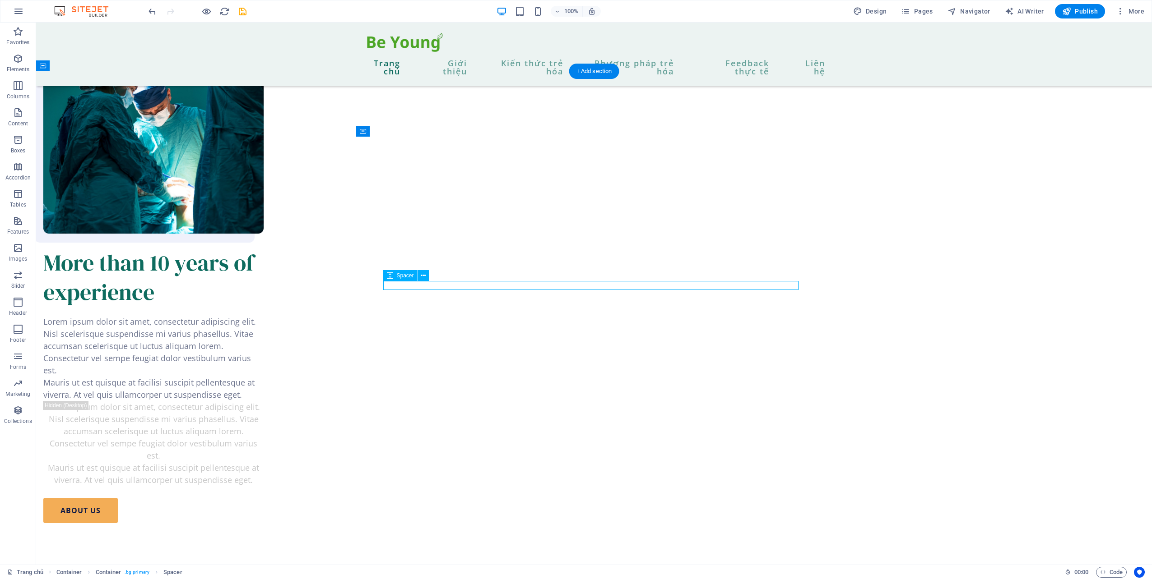
select select "px"
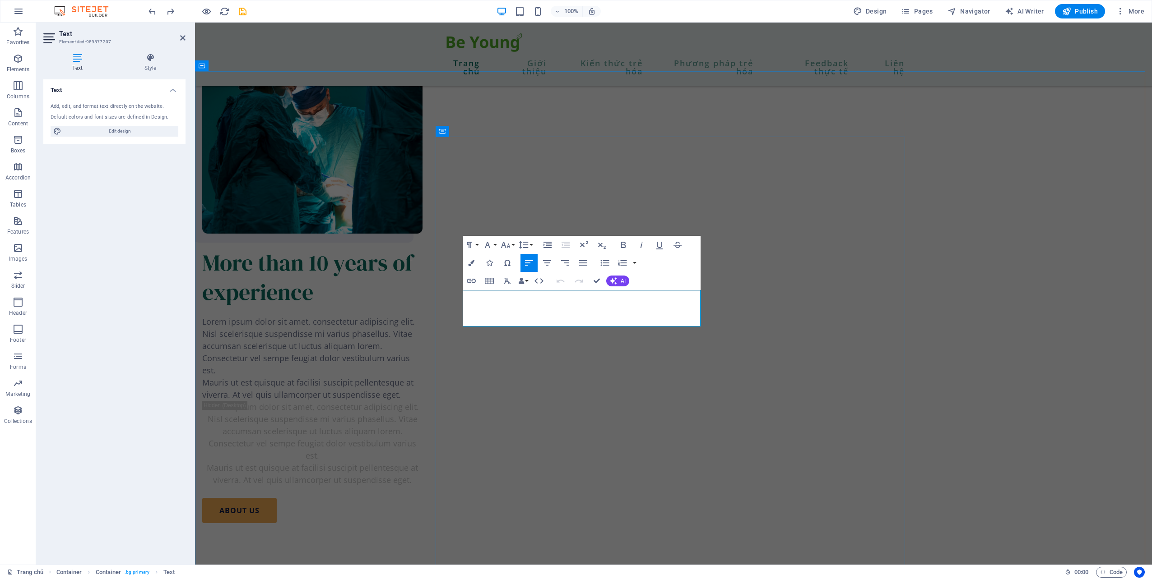
drag, startPoint x: 699, startPoint y: 324, endPoint x: 464, endPoint y: 295, distance: 237.3
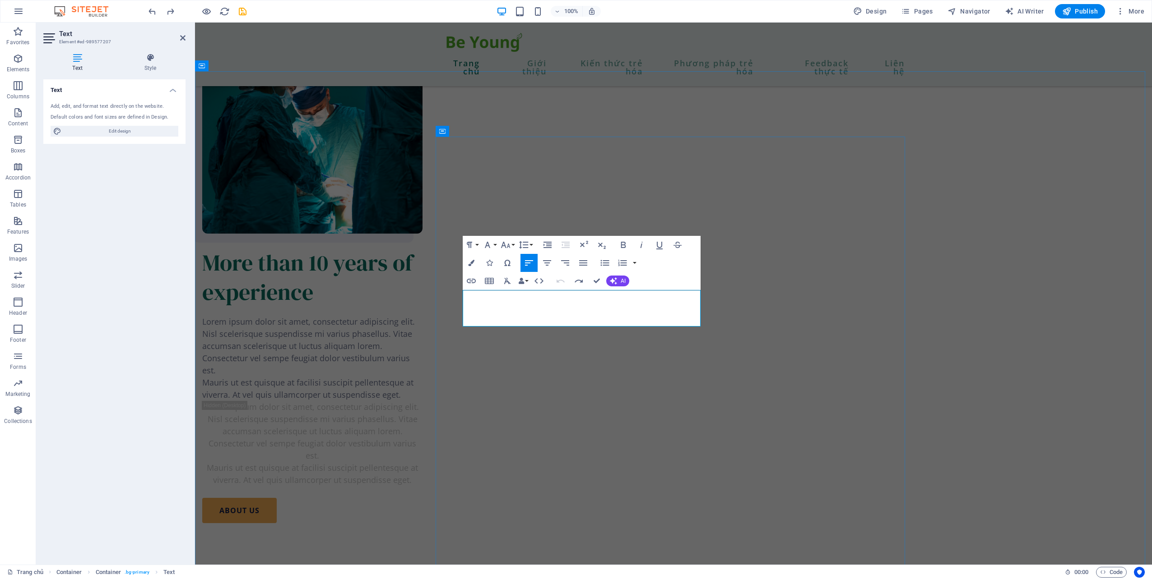
drag, startPoint x: 467, startPoint y: 298, endPoint x: 697, endPoint y: 319, distance: 231.1
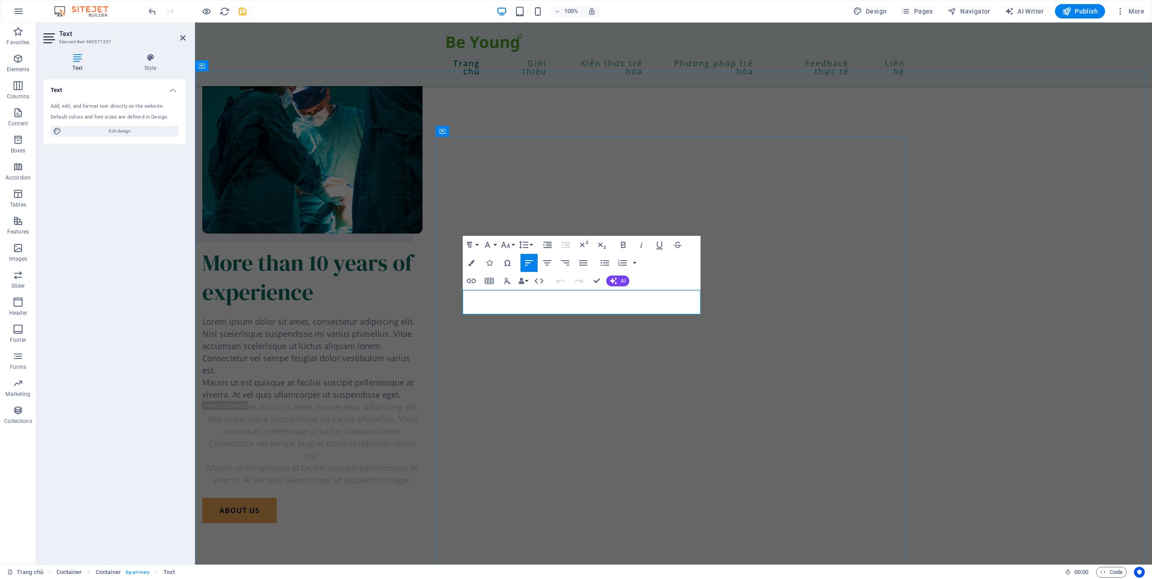
drag, startPoint x: 597, startPoint y: 295, endPoint x: 591, endPoint y: 327, distance: 32.2
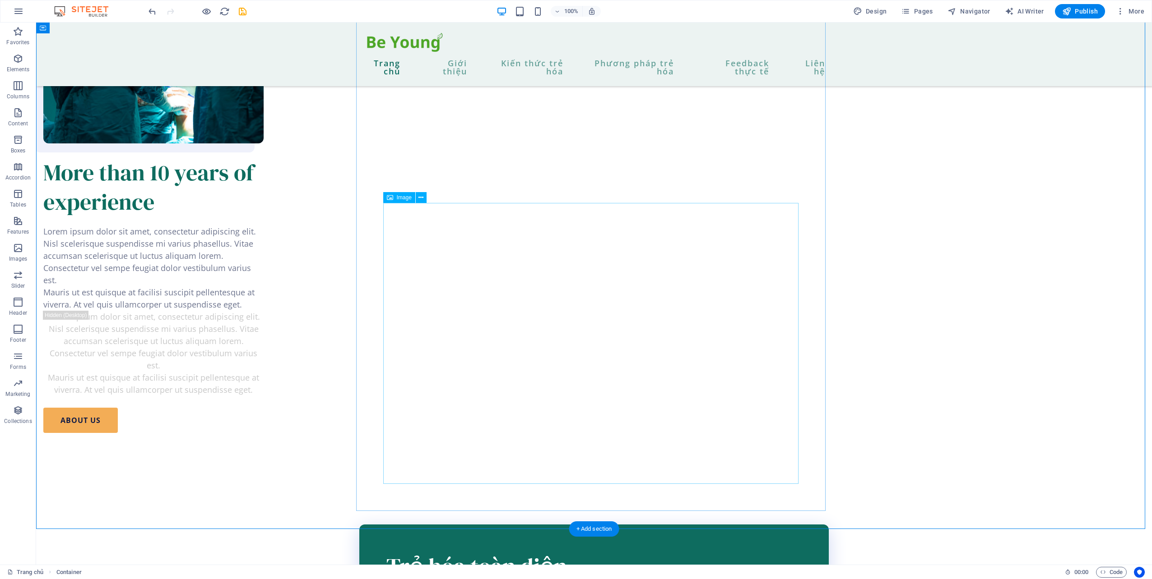
scroll to position [1309, 0]
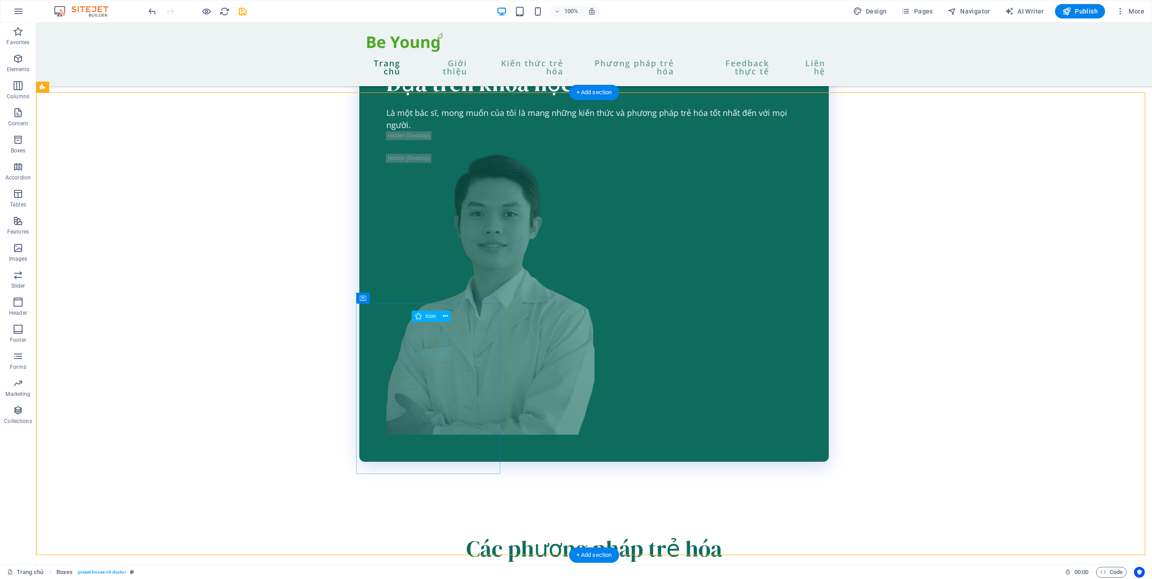
scroll to position [1534, 0]
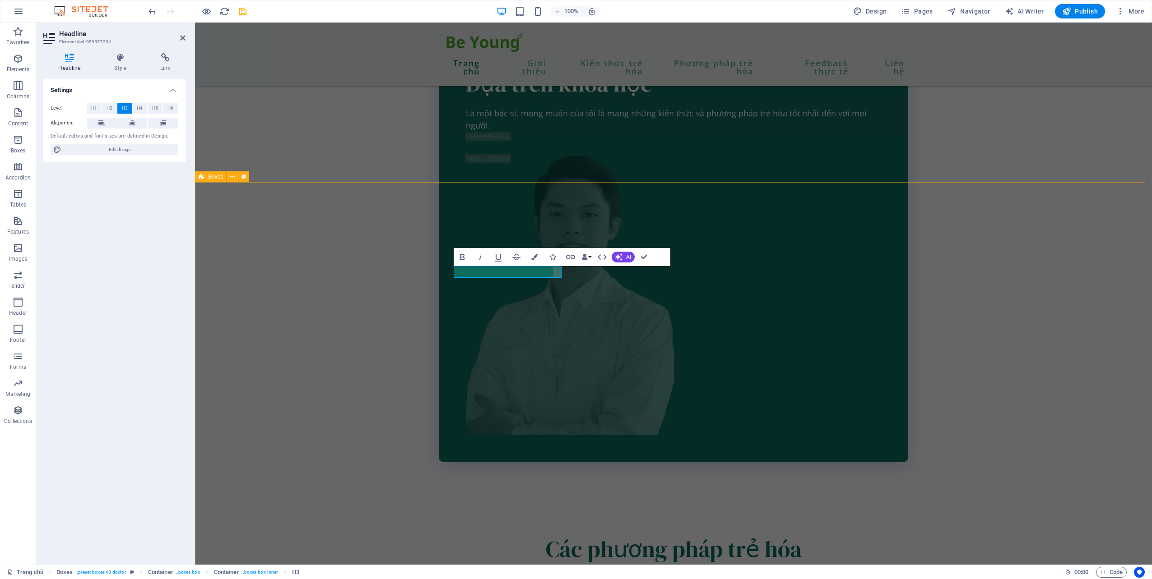
drag, startPoint x: 1000, startPoint y: 409, endPoint x: 1142, endPoint y: 409, distance: 142.6
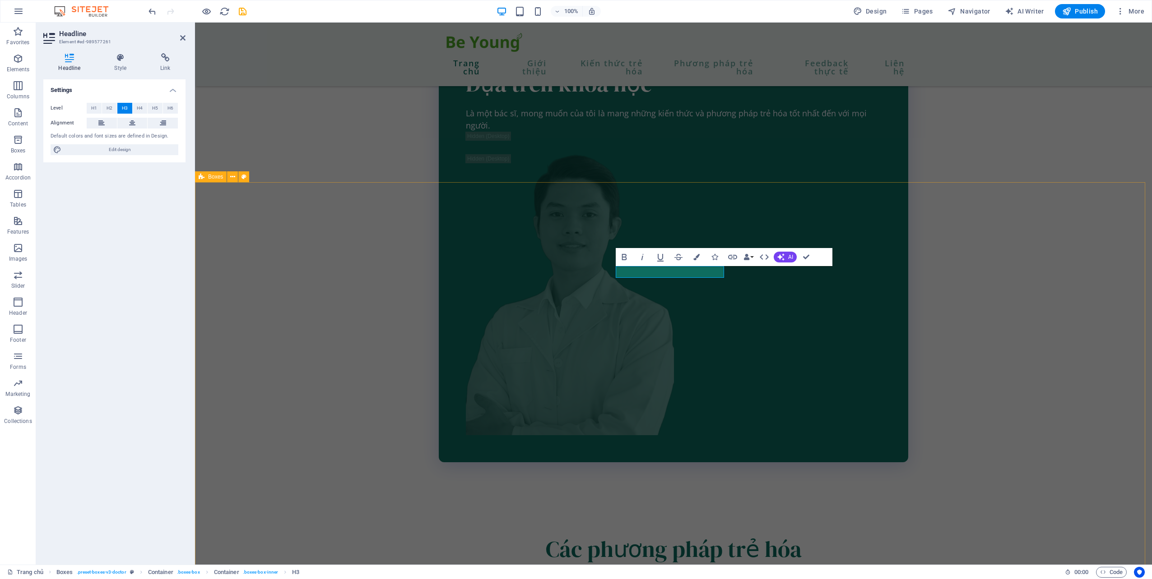
drag, startPoint x: 989, startPoint y: 430, endPoint x: 671, endPoint y: 340, distance: 331.1
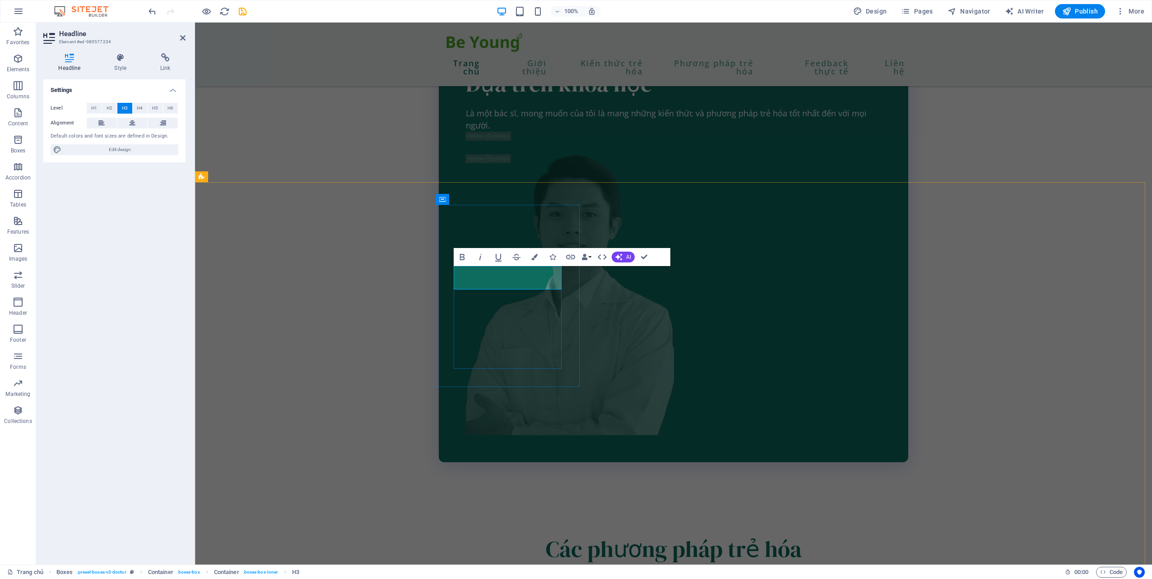
drag, startPoint x: 1043, startPoint y: 398, endPoint x: 1202, endPoint y: 397, distance: 158.8
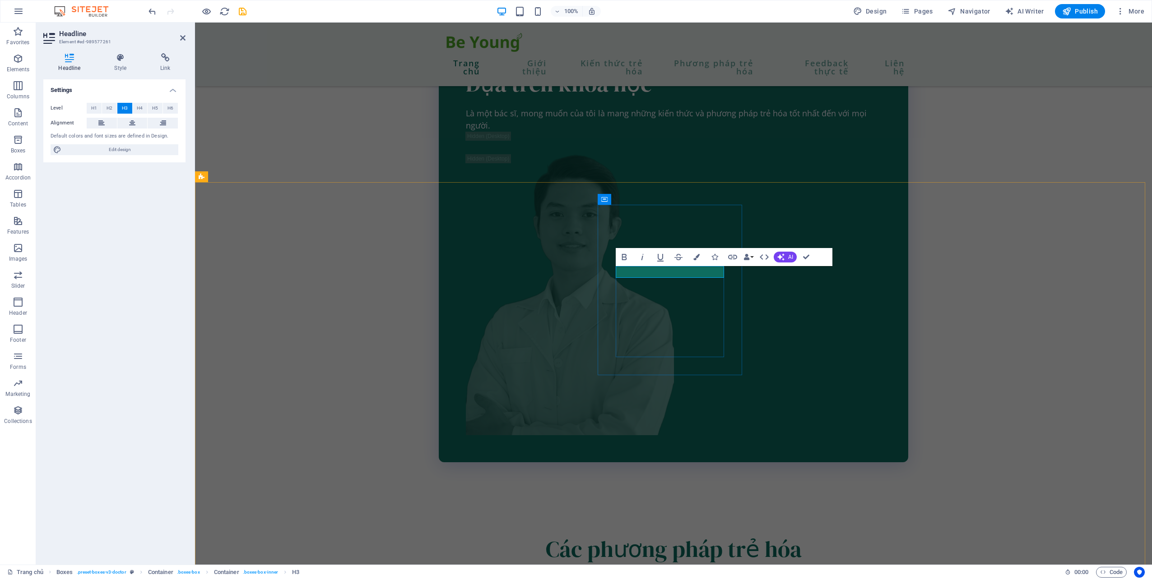
drag, startPoint x: 683, startPoint y: 268, endPoint x: 656, endPoint y: 270, distance: 27.1
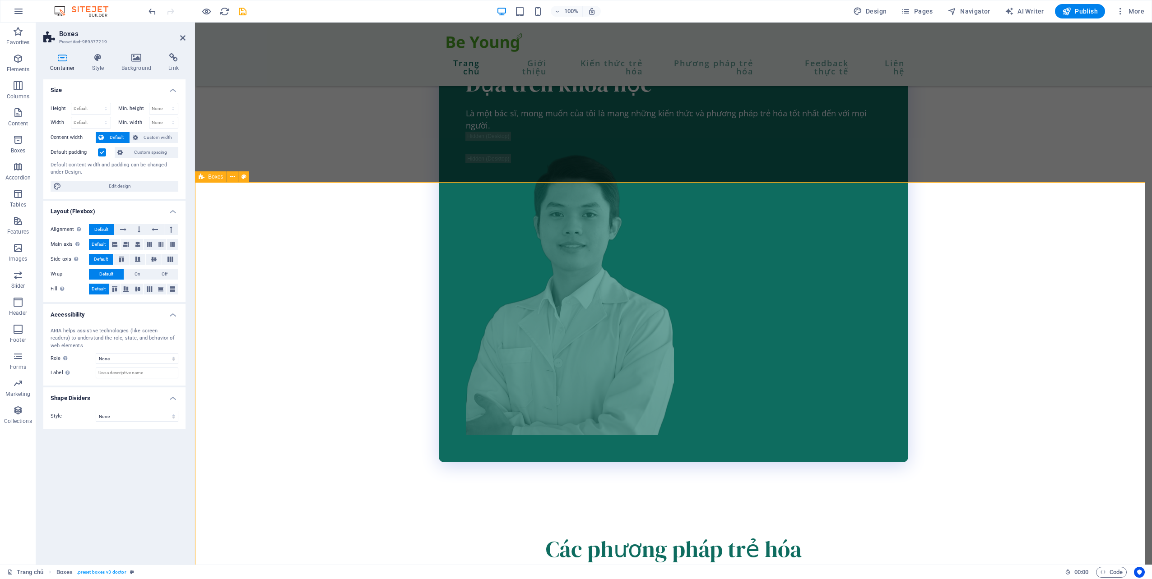
click at [1031, 481] on div "Các phương pháp trẻ hóa được nhiều người lựa chọn nhất Lorem ipsum dolor sit am…" at bounding box center [673, 550] width 957 height 139
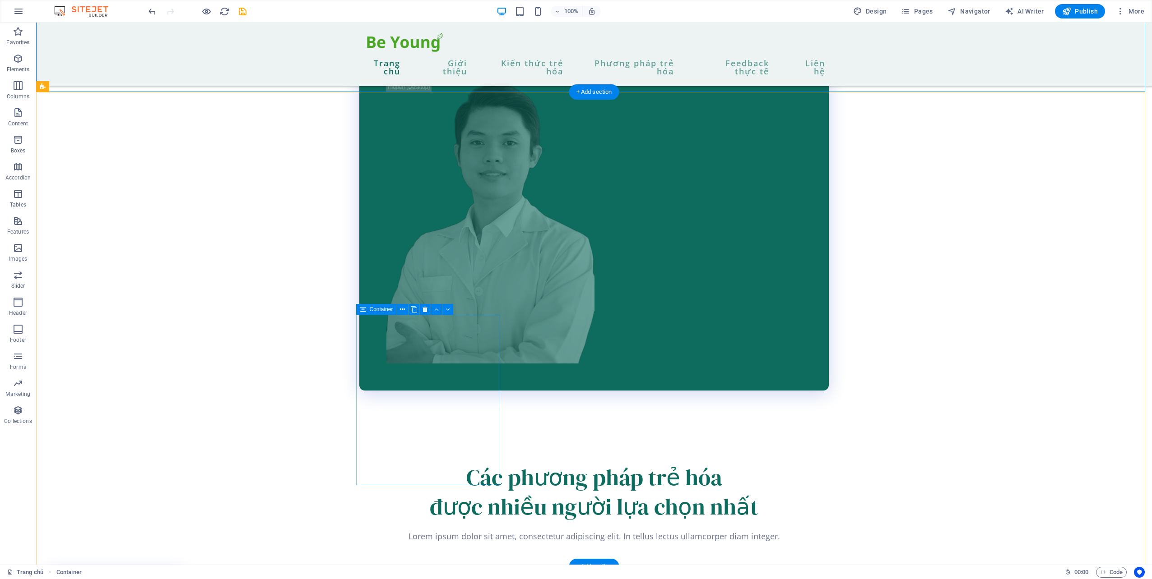
scroll to position [1624, 0]
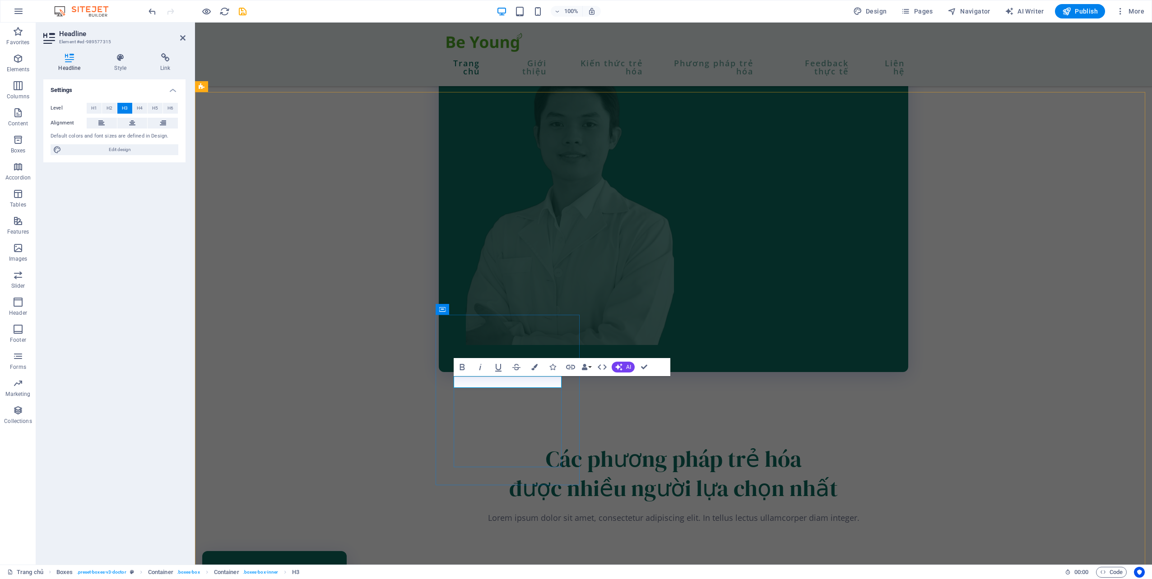
drag, startPoint x: 942, startPoint y: 507, endPoint x: 790, endPoint y: 427, distance: 171.2
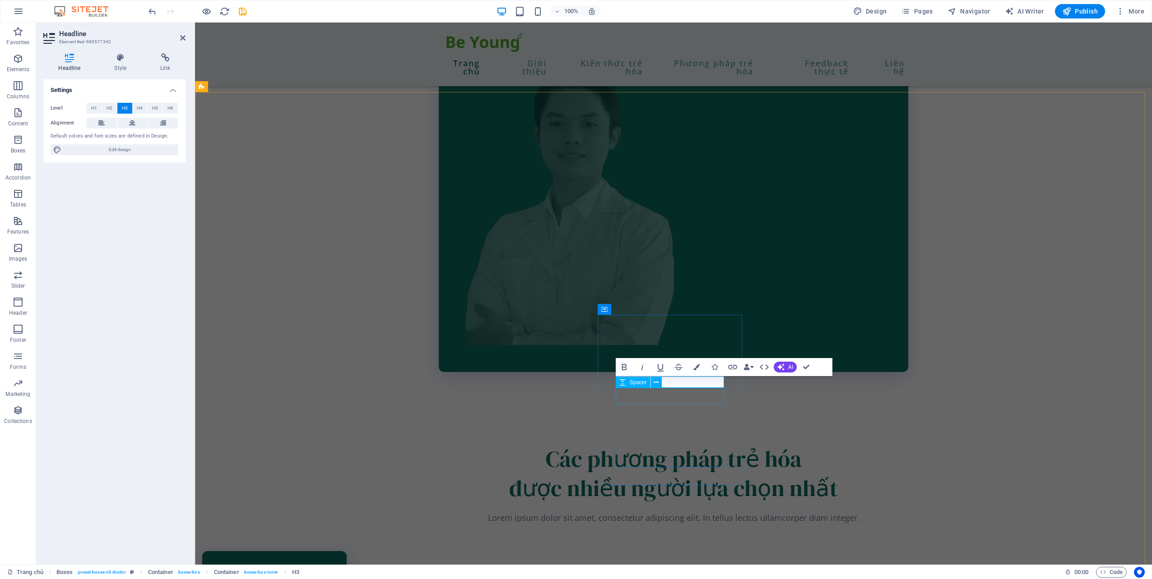
click at [667, 381] on div "Spacer" at bounding box center [640, 382] width 51 height 11
drag, startPoint x: 862, startPoint y: 404, endPoint x: 667, endPoint y: 384, distance: 195.6
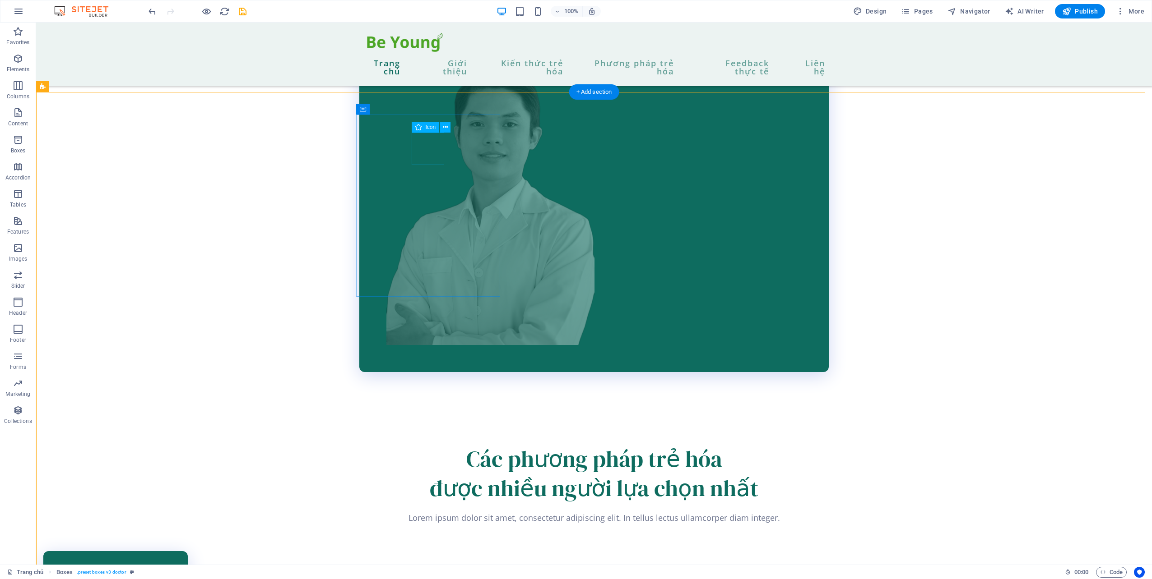
click at [170, 569] on figure at bounding box center [115, 585] width 108 height 32
select select "xMidYMid"
click at [170, 569] on figure at bounding box center [115, 585] width 108 height 32
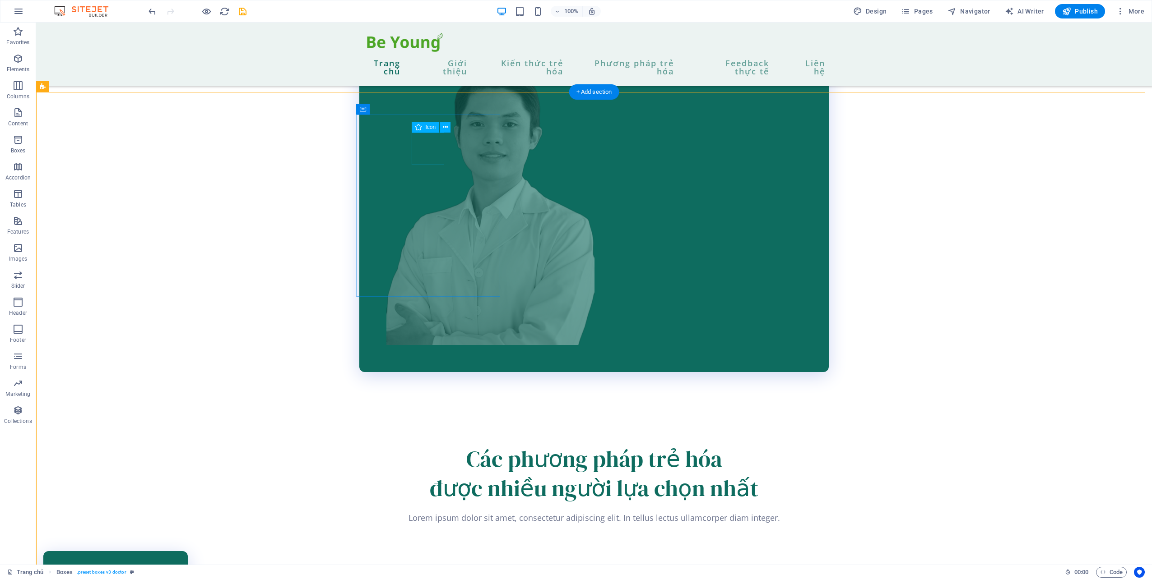
click at [170, 569] on figure at bounding box center [115, 585] width 108 height 32
select select "xMidYMid"
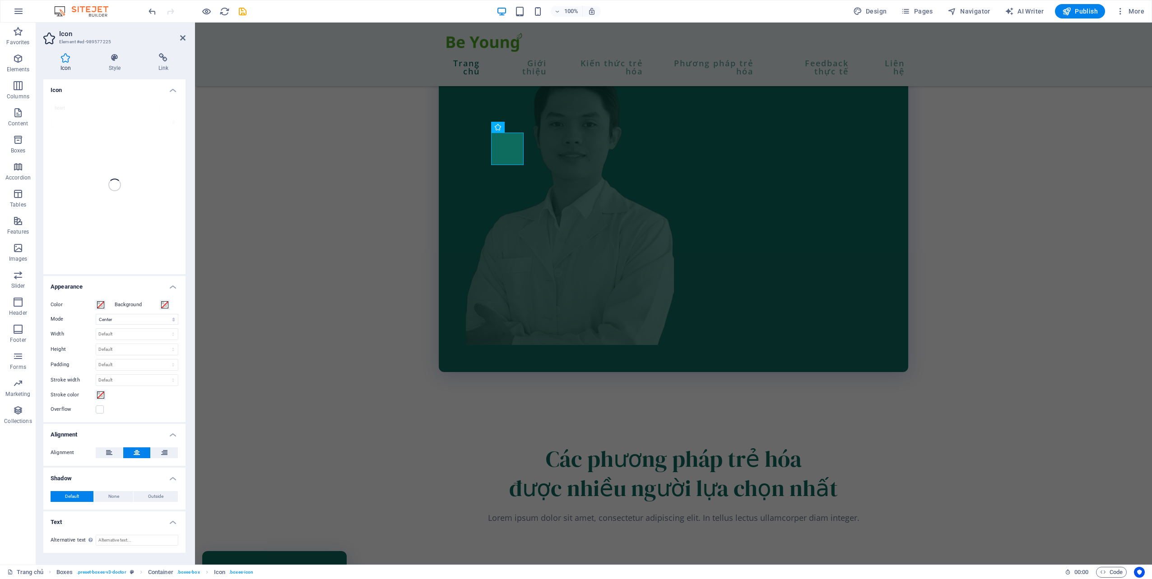
click at [144, 141] on div "heart" at bounding box center [114, 185] width 142 height 179
click at [177, 91] on h4 "Icon" at bounding box center [114, 87] width 142 height 16
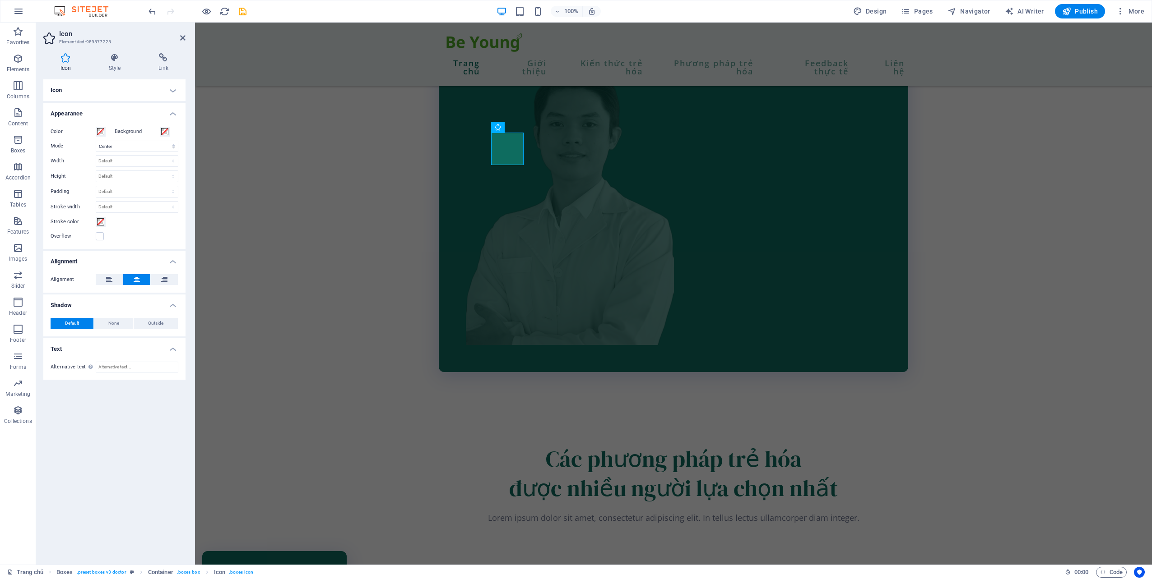
click at [177, 90] on h4 "Icon" at bounding box center [114, 90] width 142 height 22
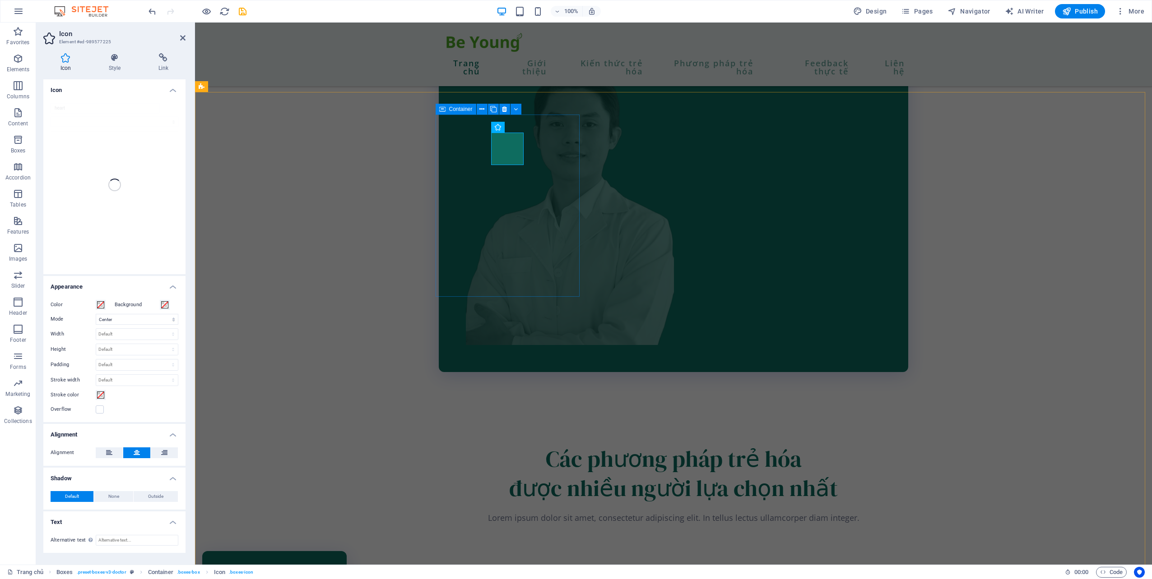
drag, startPoint x: 518, startPoint y: 165, endPoint x: 670, endPoint y: 157, distance: 152.2
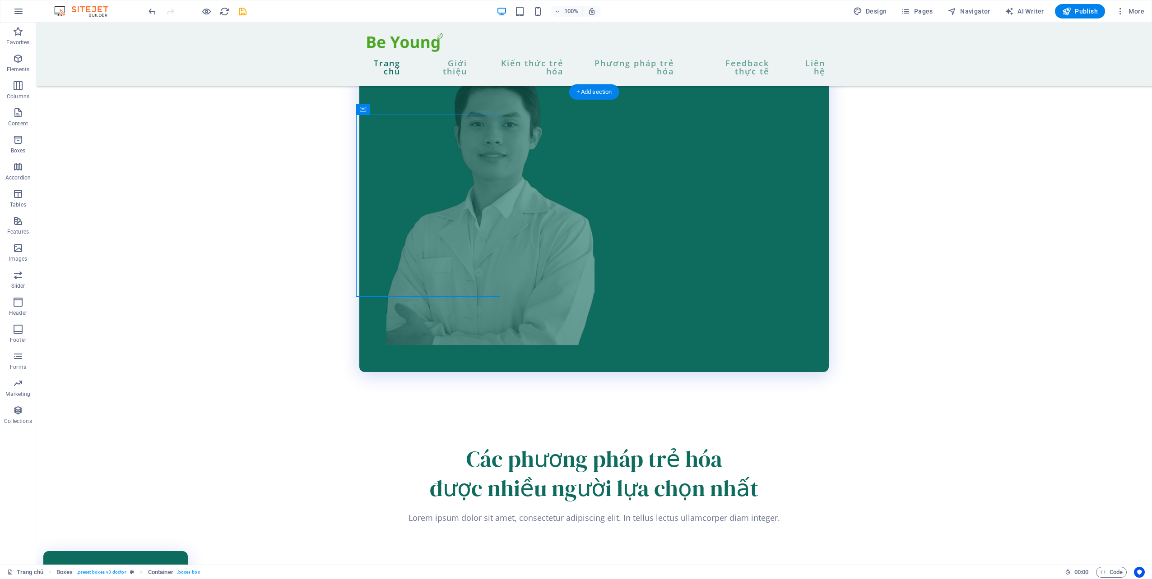
click at [170, 569] on figure at bounding box center [115, 585] width 108 height 32
select select "xMidYMid"
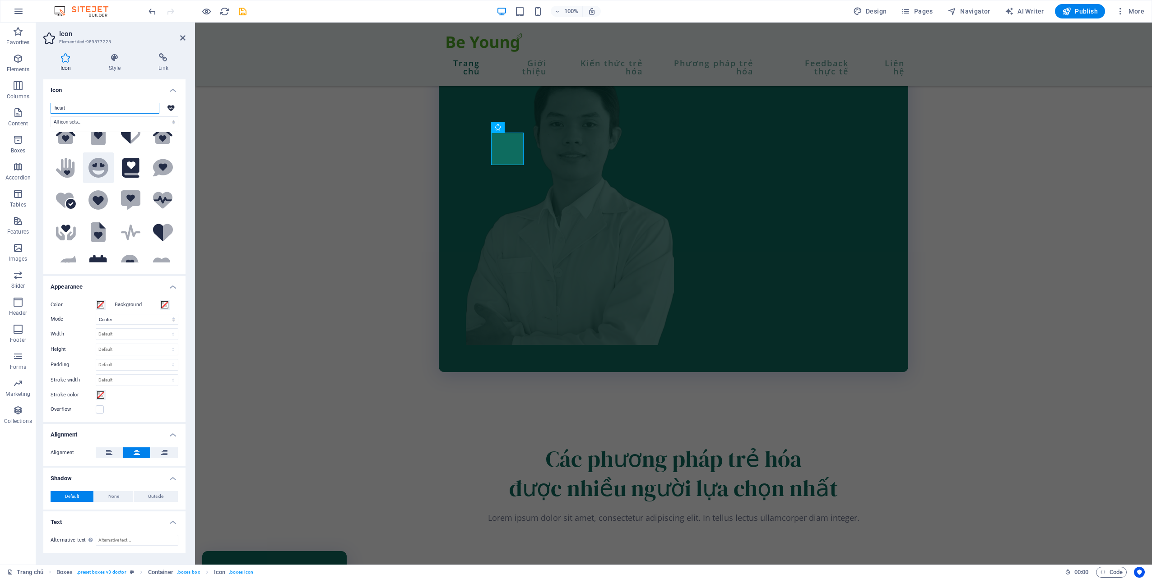
scroll to position [226, 0]
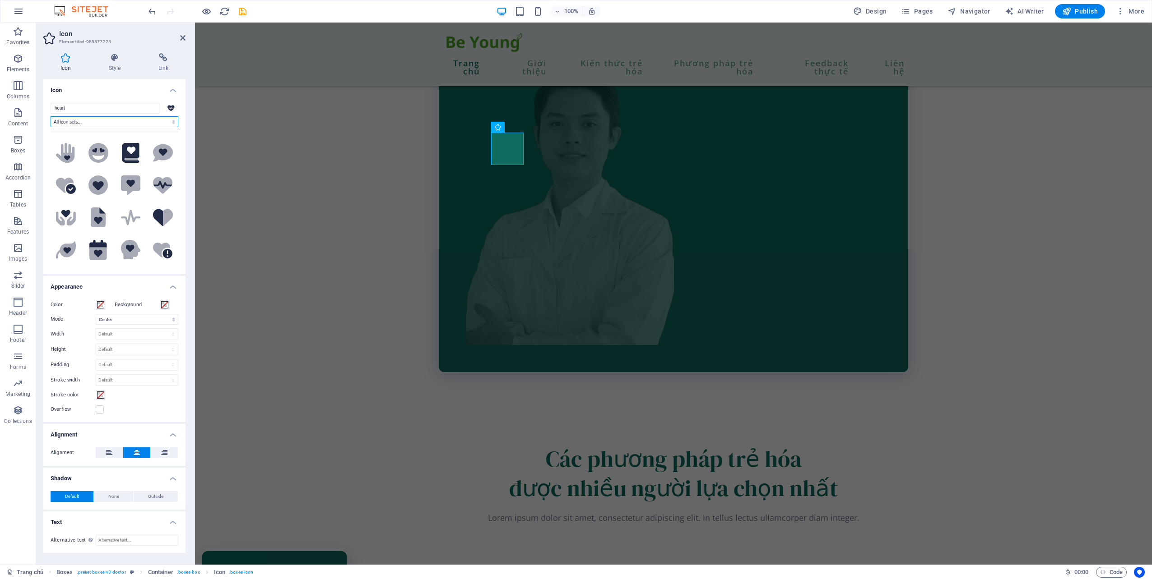
click at [98, 124] on select "All icon sets... IcoFont Ionicons FontAwesome Brands FontAwesome Duotone FontAw…" at bounding box center [115, 121] width 128 height 11
click at [103, 113] on input "heart" at bounding box center [105, 108] width 109 height 11
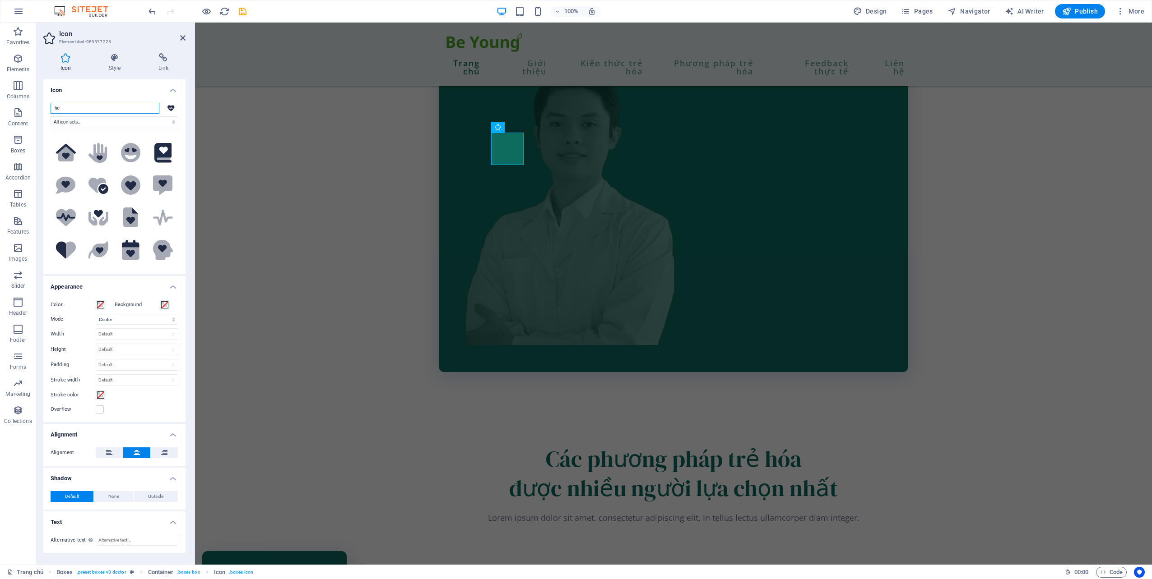
type input "h"
type input "n"
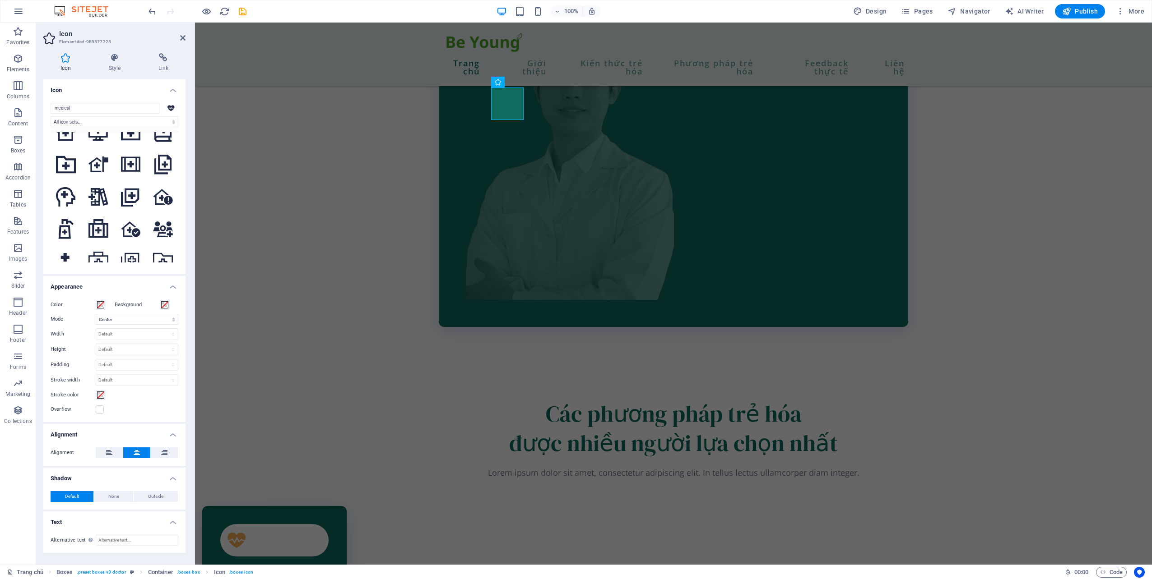
scroll to position [1579, 0]
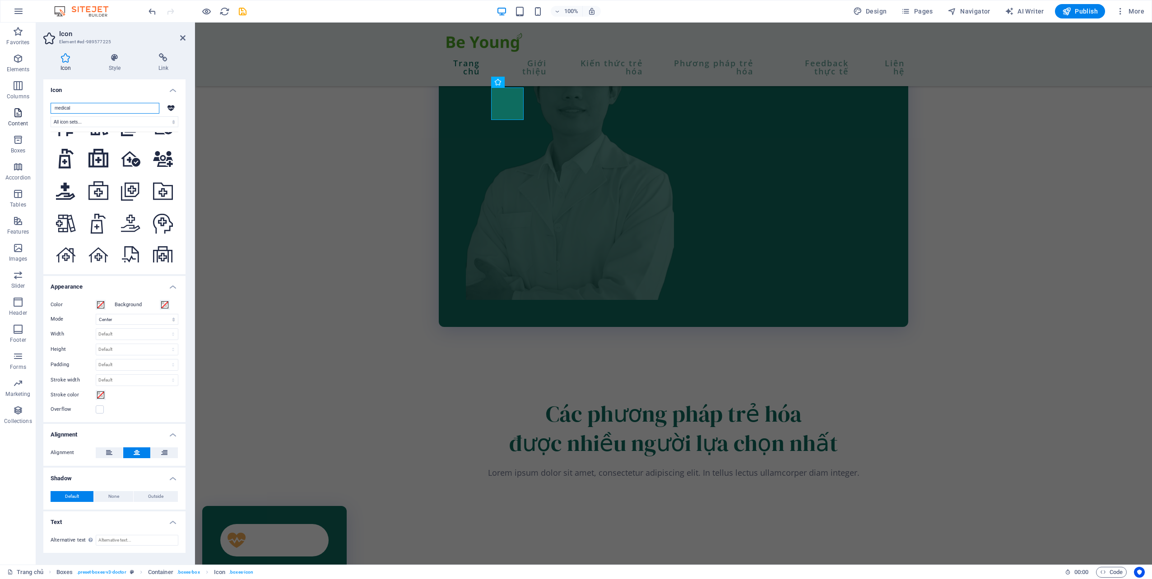
click at [26, 116] on section "Favorites Elements Columns Content Boxes Accordion Tables Features Images Slide…" at bounding box center [576, 294] width 1152 height 542
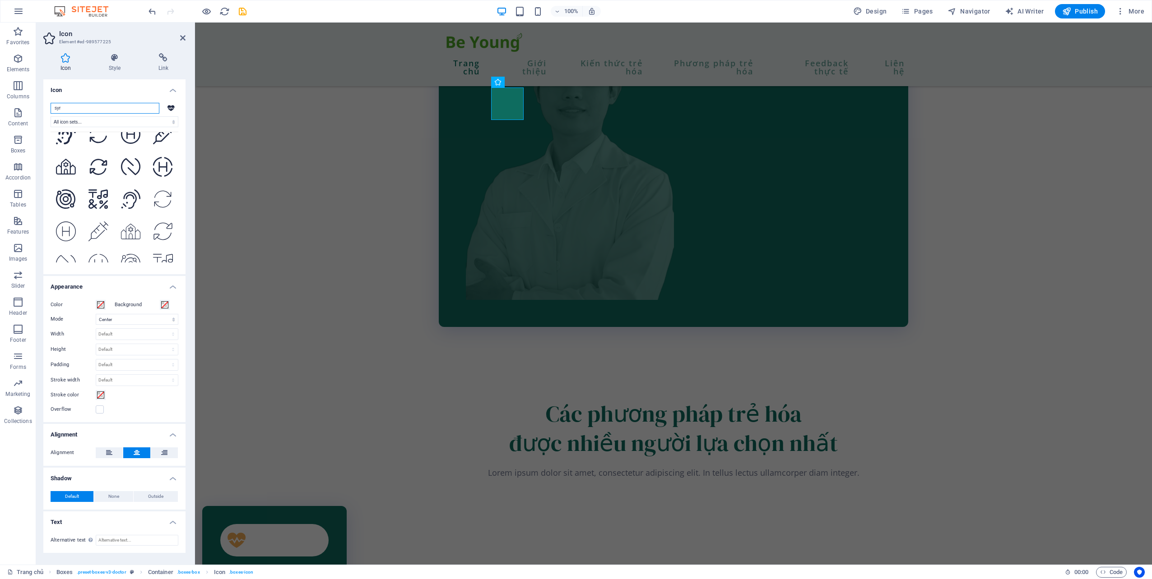
scroll to position [0, 0]
type input "syring"
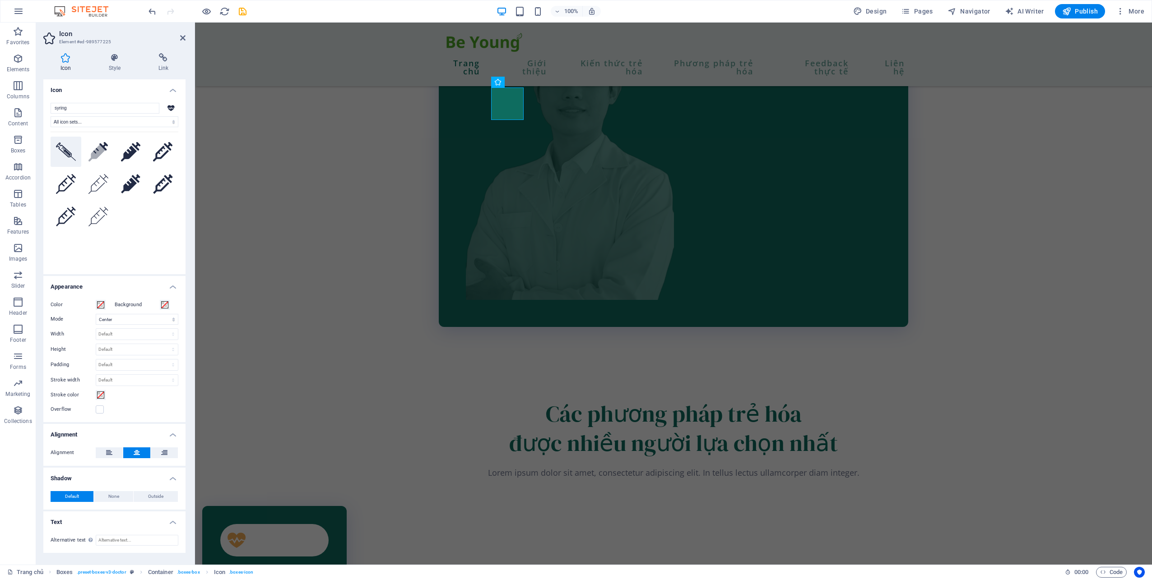
click at [74, 155] on icon at bounding box center [66, 152] width 20 height 18
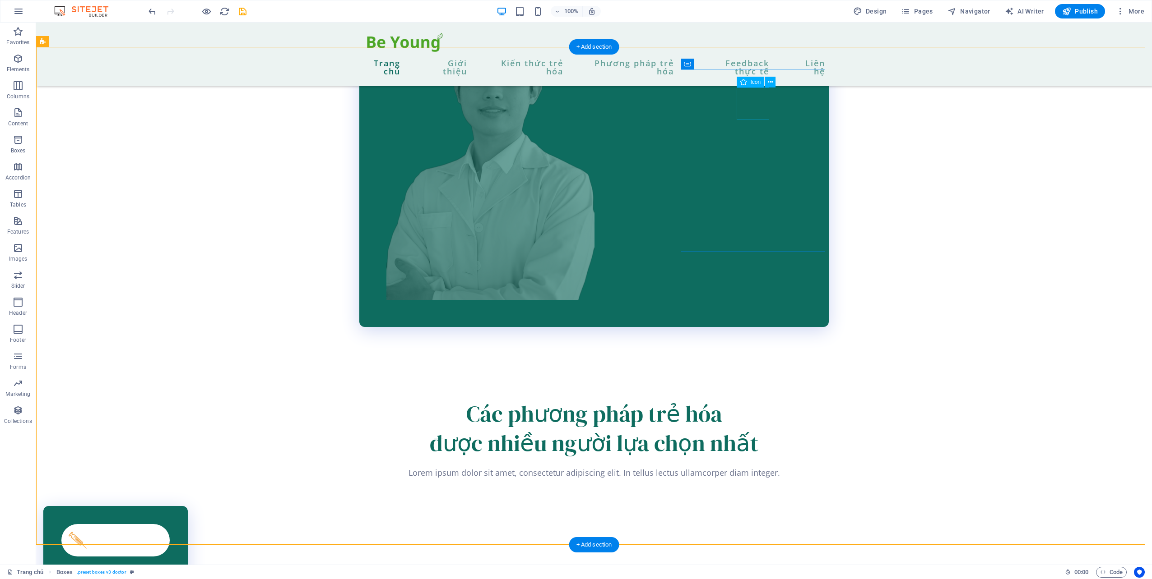
select select "xMidYMid"
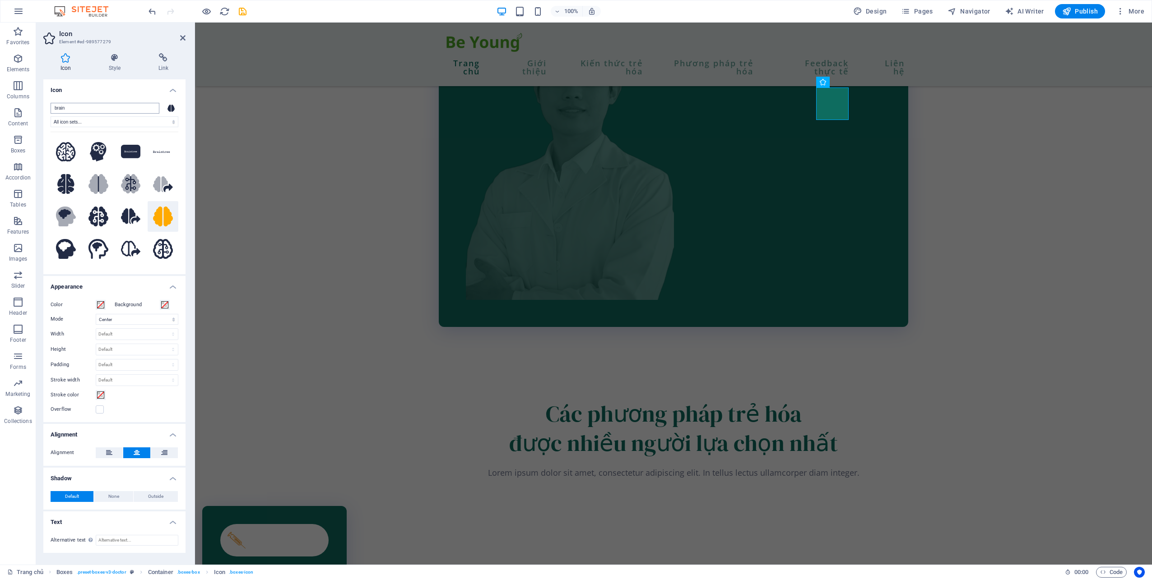
click at [109, 103] on input "brain" at bounding box center [105, 108] width 109 height 11
type input "b"
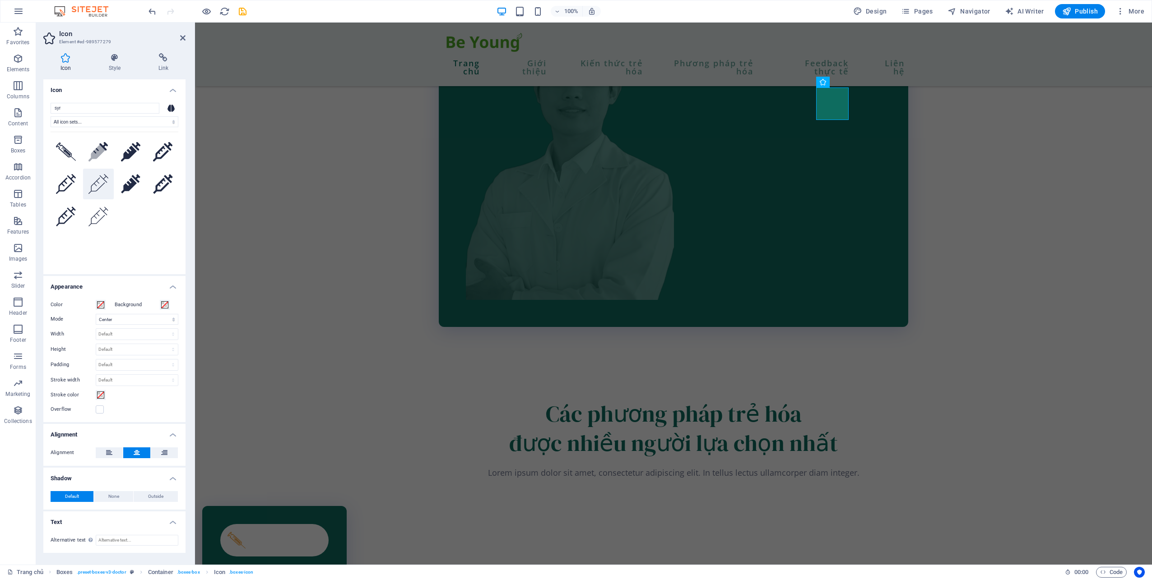
type input "syr"
click at [104, 187] on icon at bounding box center [98, 184] width 20 height 20
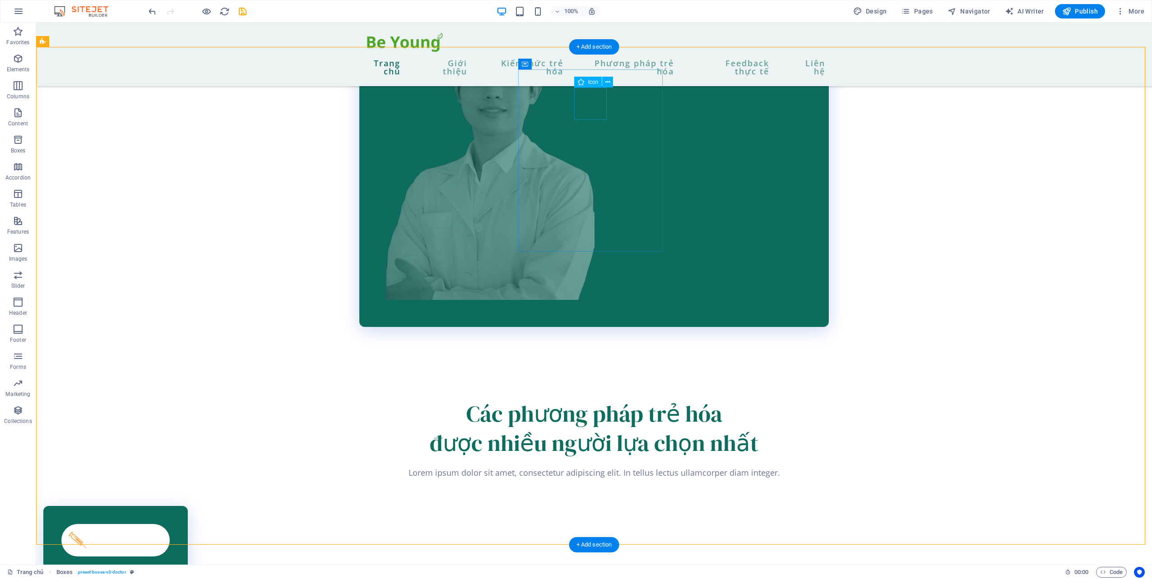
select select "xMidYMid"
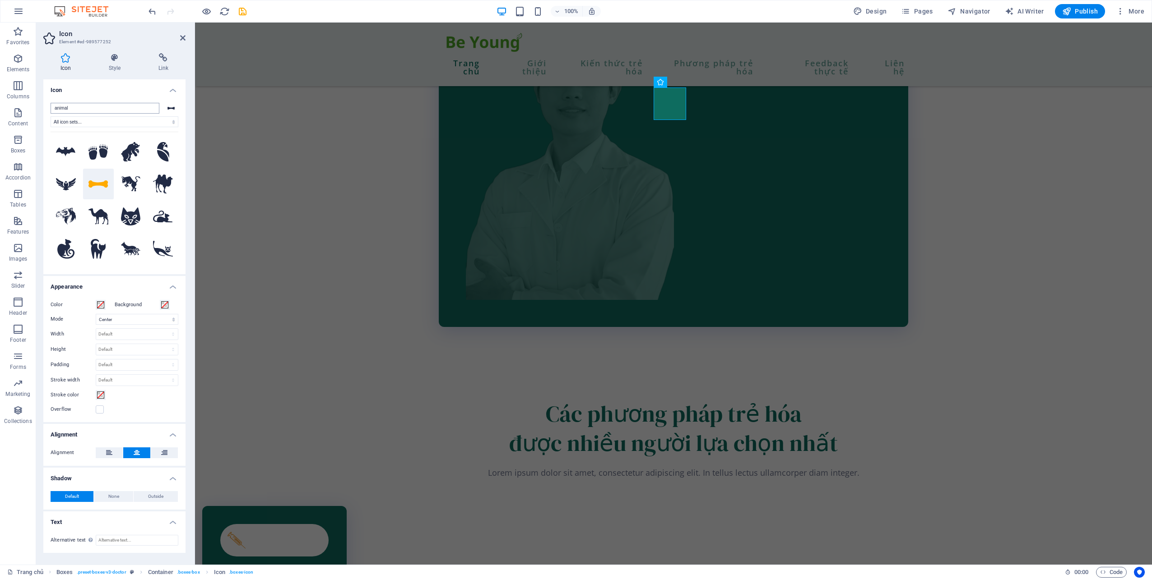
type input "f"
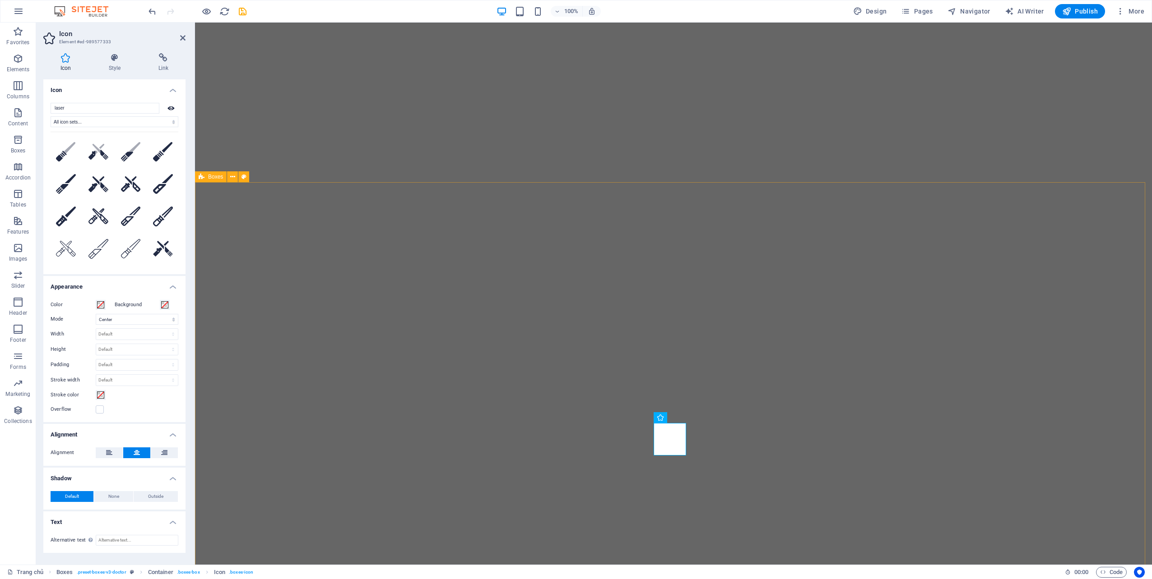
select select "xMidYMid"
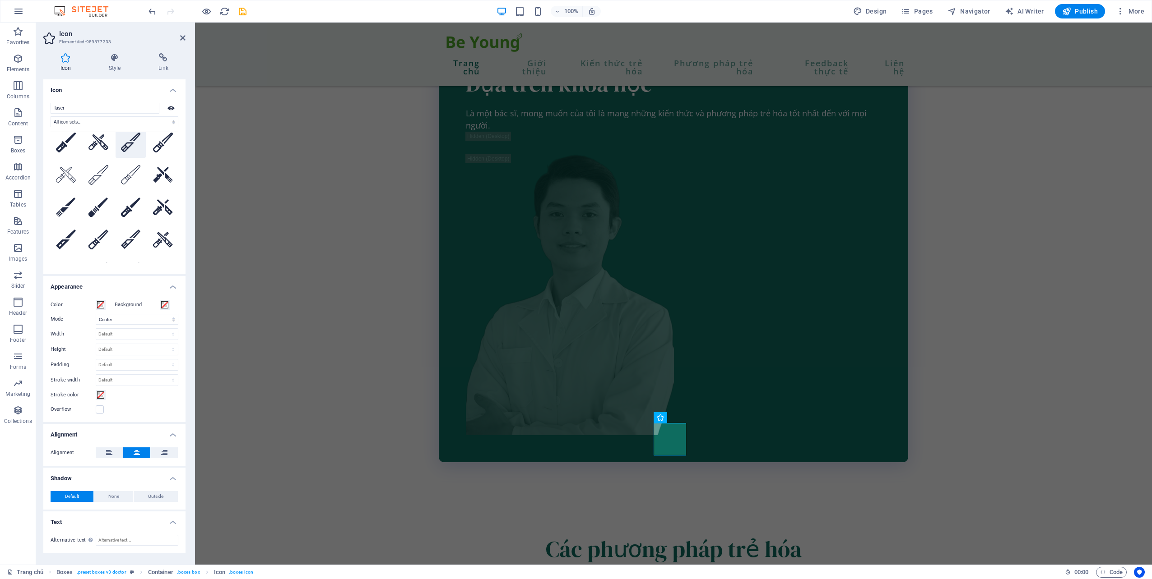
scroll to position [90, 0]
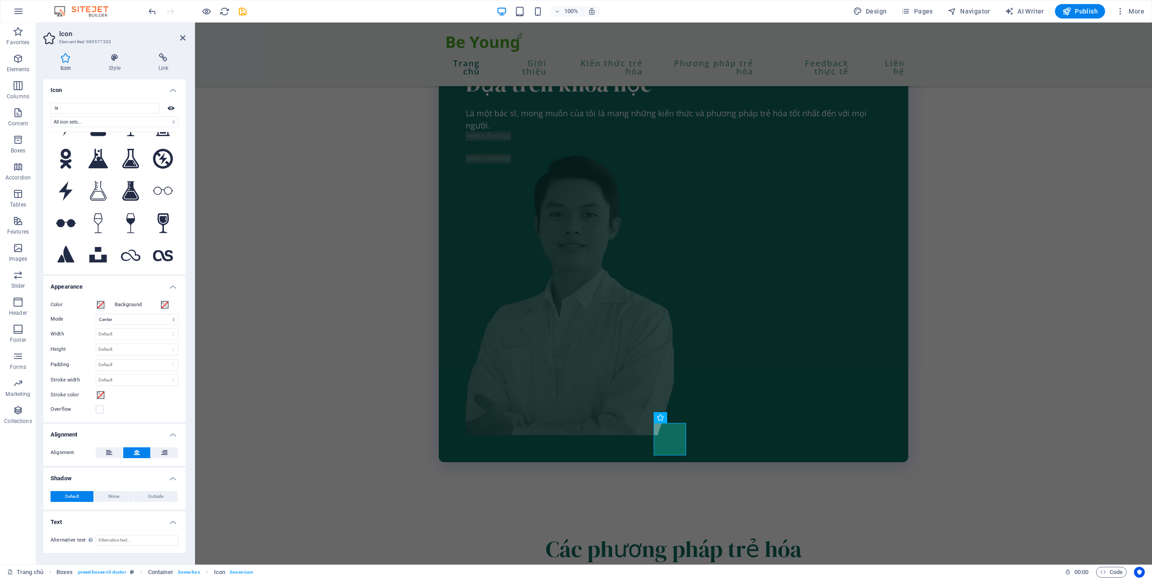
type input "l"
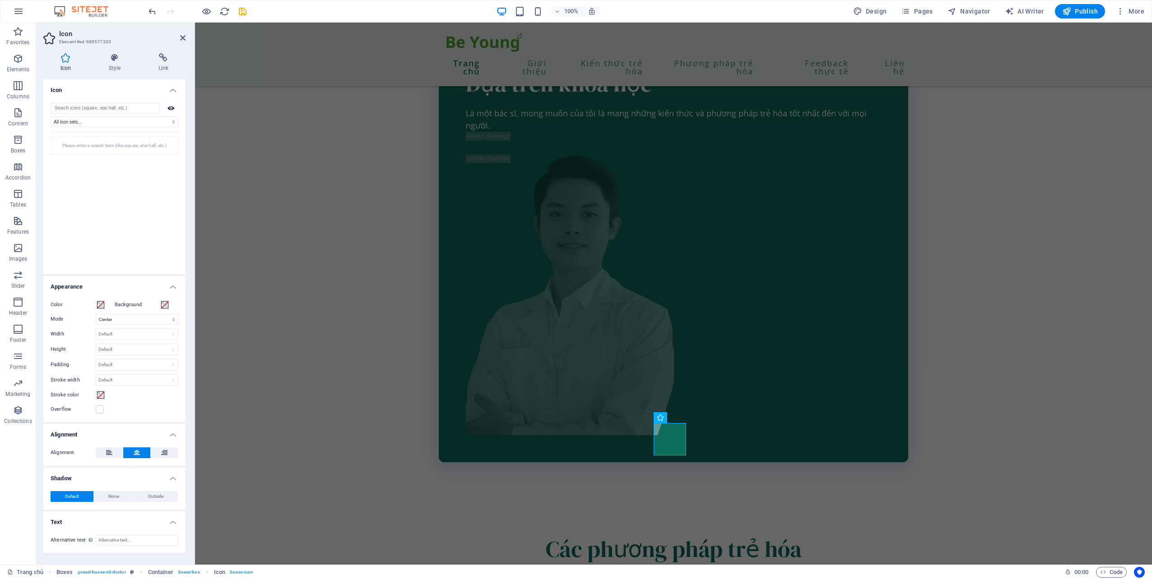
scroll to position [0, 0]
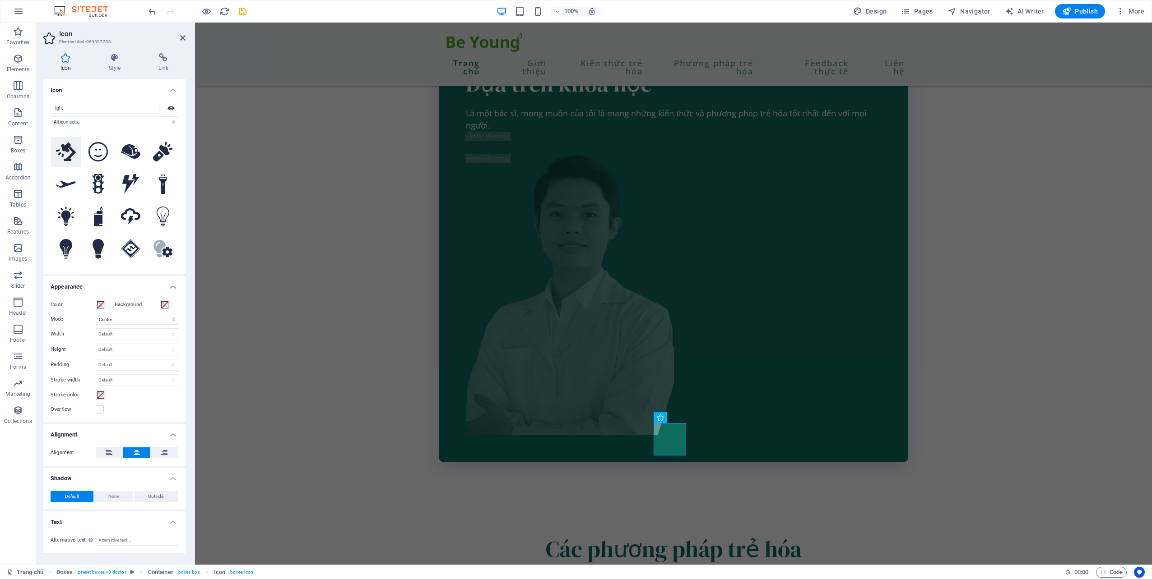
type input "light"
click at [66, 152] on icon at bounding box center [66, 152] width 20 height 19
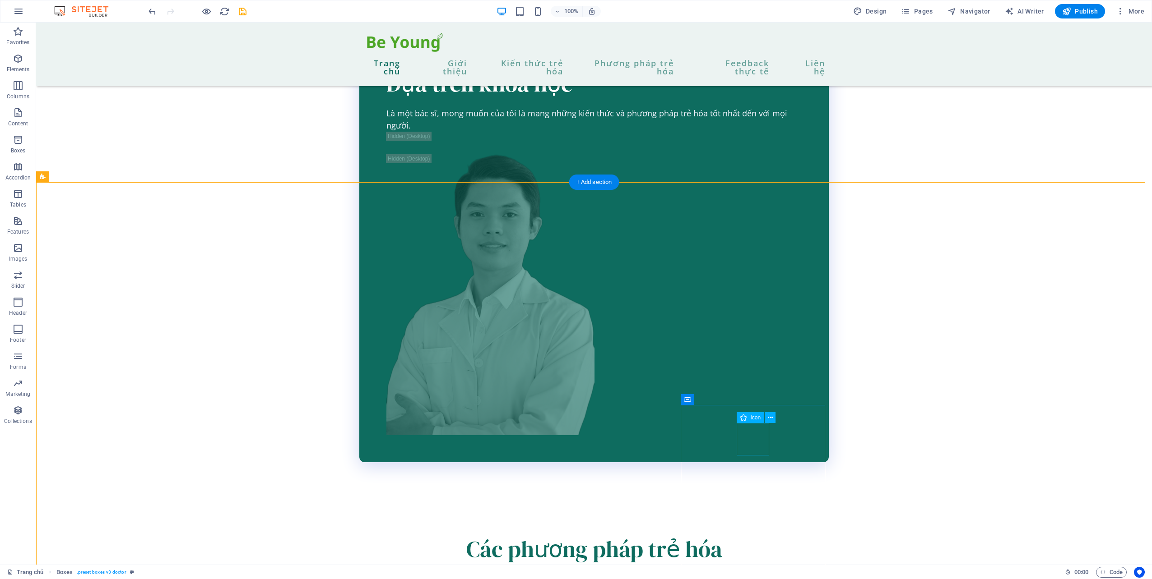
select select "xMidYMid"
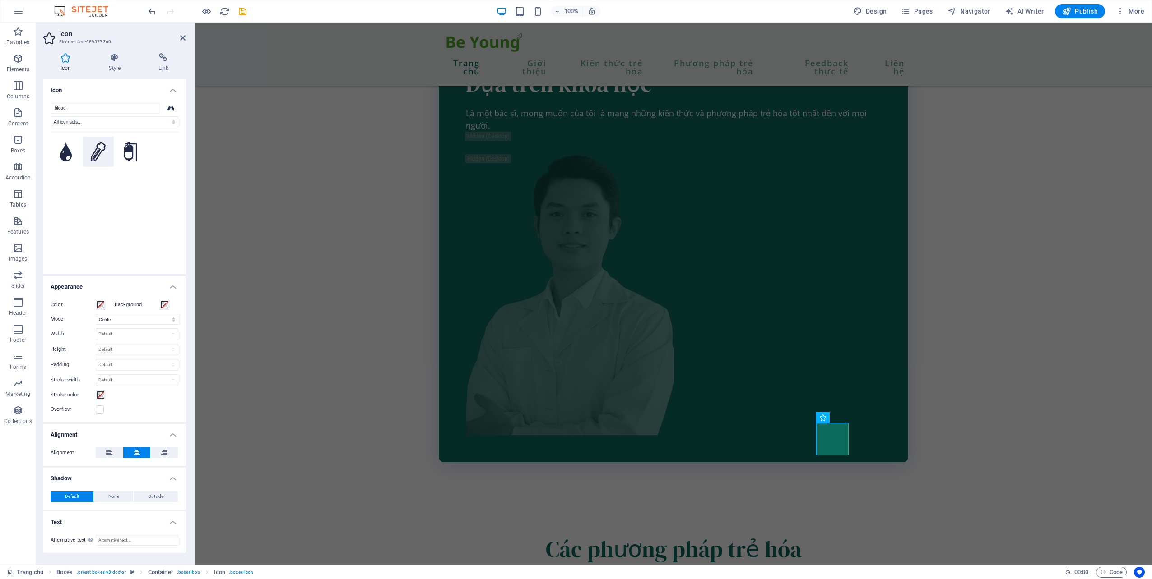
type input "blood"
click at [110, 150] on button at bounding box center [98, 152] width 31 height 31
click at [77, 151] on button at bounding box center [66, 152] width 31 height 31
click at [96, 148] on icon at bounding box center [98, 152] width 15 height 20
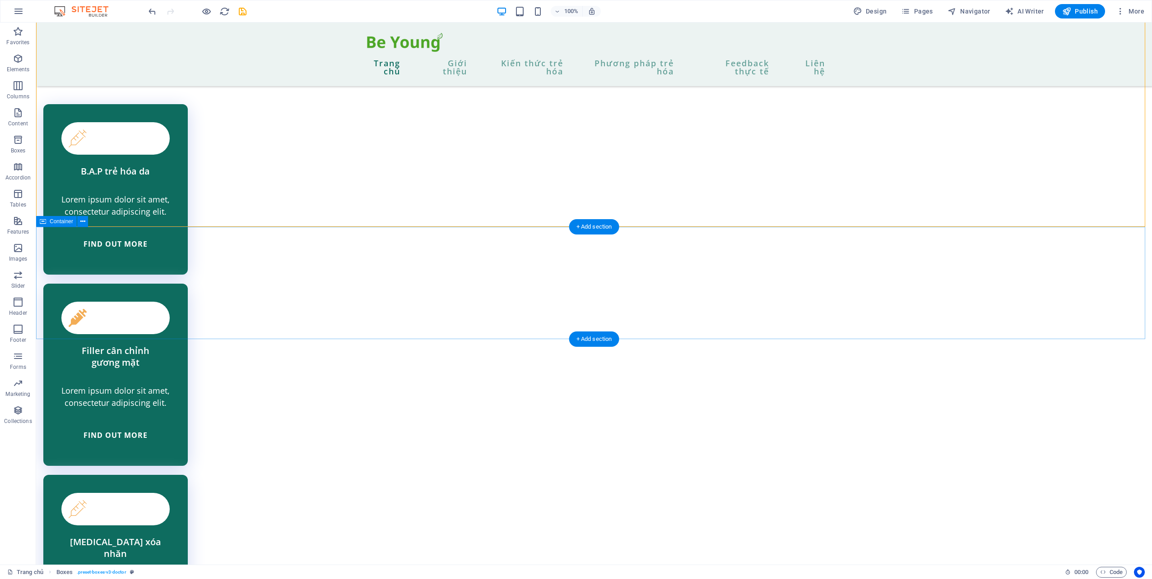
scroll to position [2076, 0]
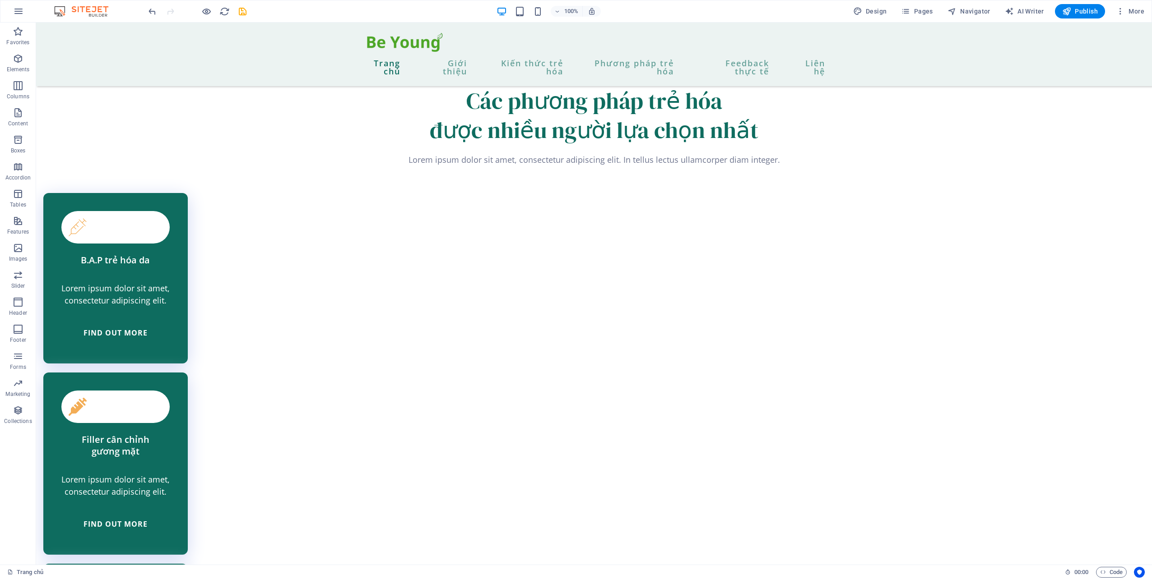
scroll to position [1971, 0]
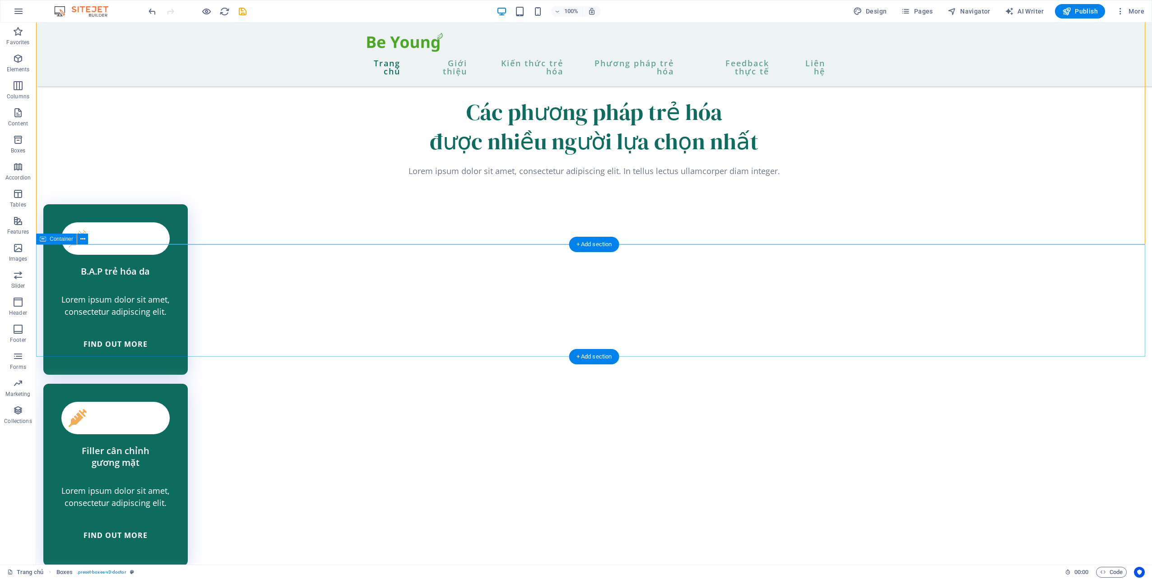
scroll to position [1701, 0]
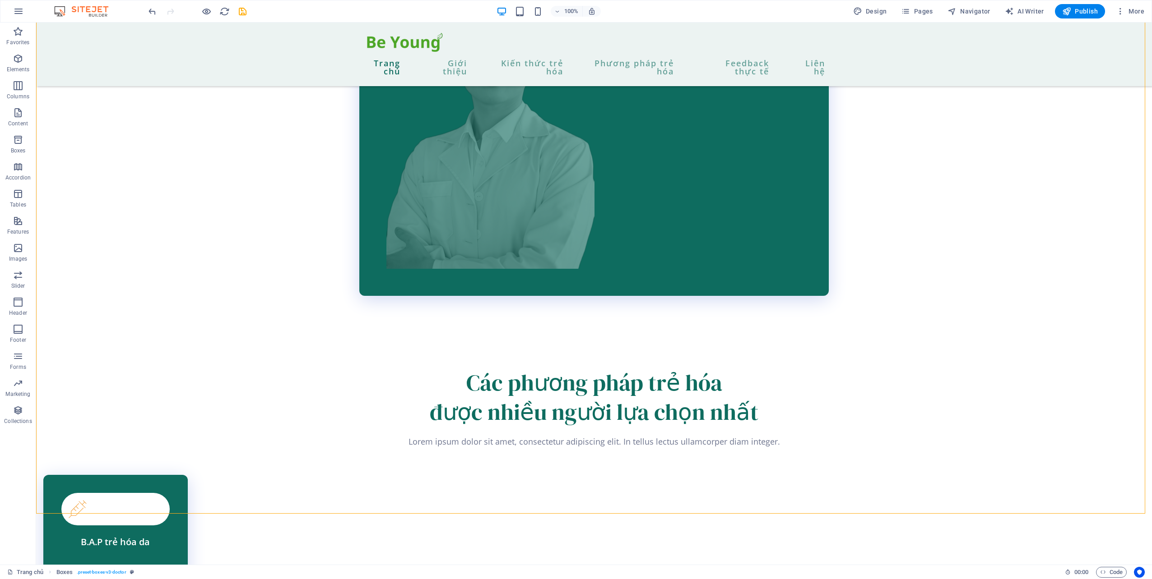
drag, startPoint x: 1093, startPoint y: 10, endPoint x: 1083, endPoint y: 20, distance: 14.7
click at [1093, 9] on span "Publish" at bounding box center [1080, 11] width 36 height 9
checkbox input "false"
